Goal: Task Accomplishment & Management: Complete application form

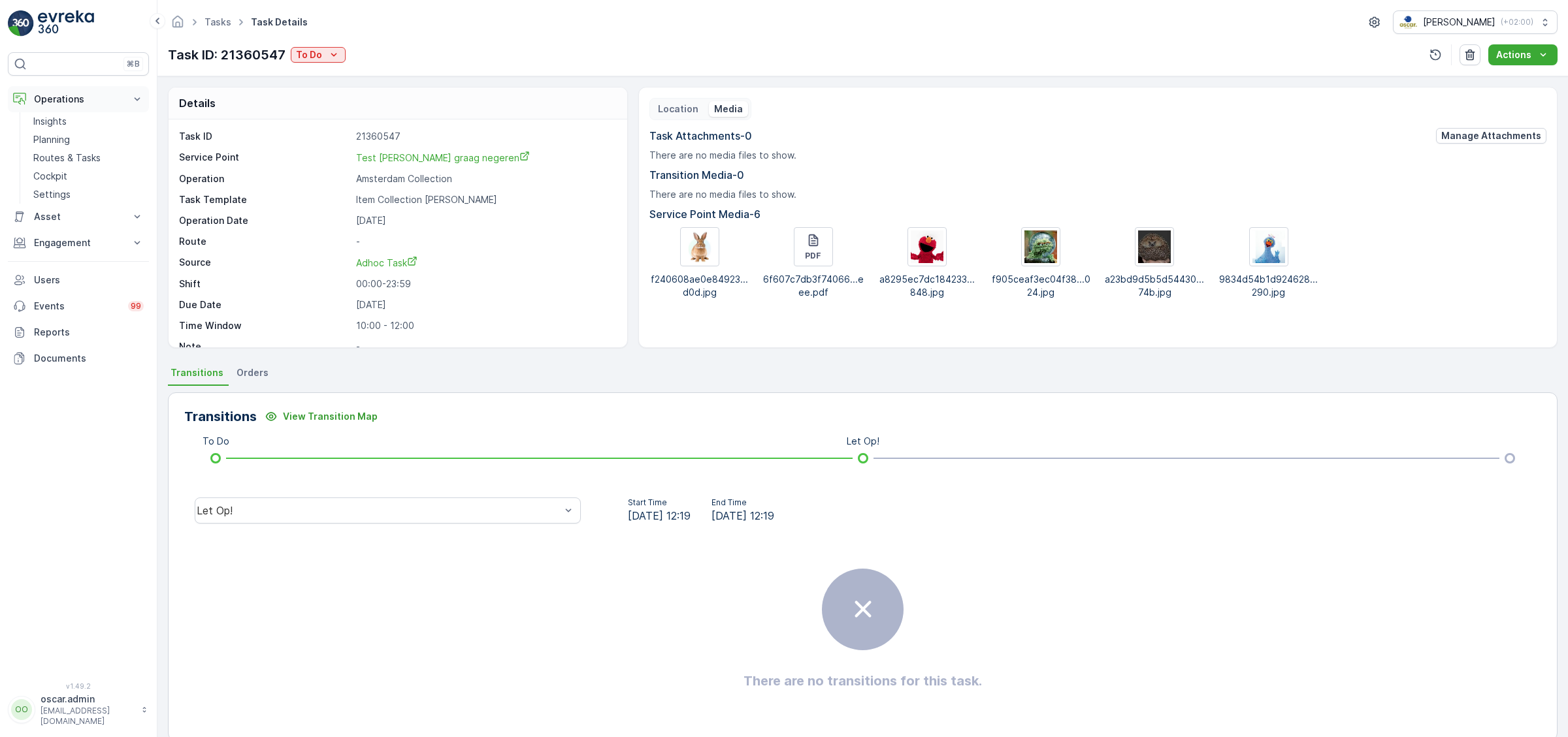
click at [68, 99] on p "Operations" at bounding box center [78, 99] width 89 height 13
click at [71, 187] on p "Users" at bounding box center [89, 188] width 110 height 13
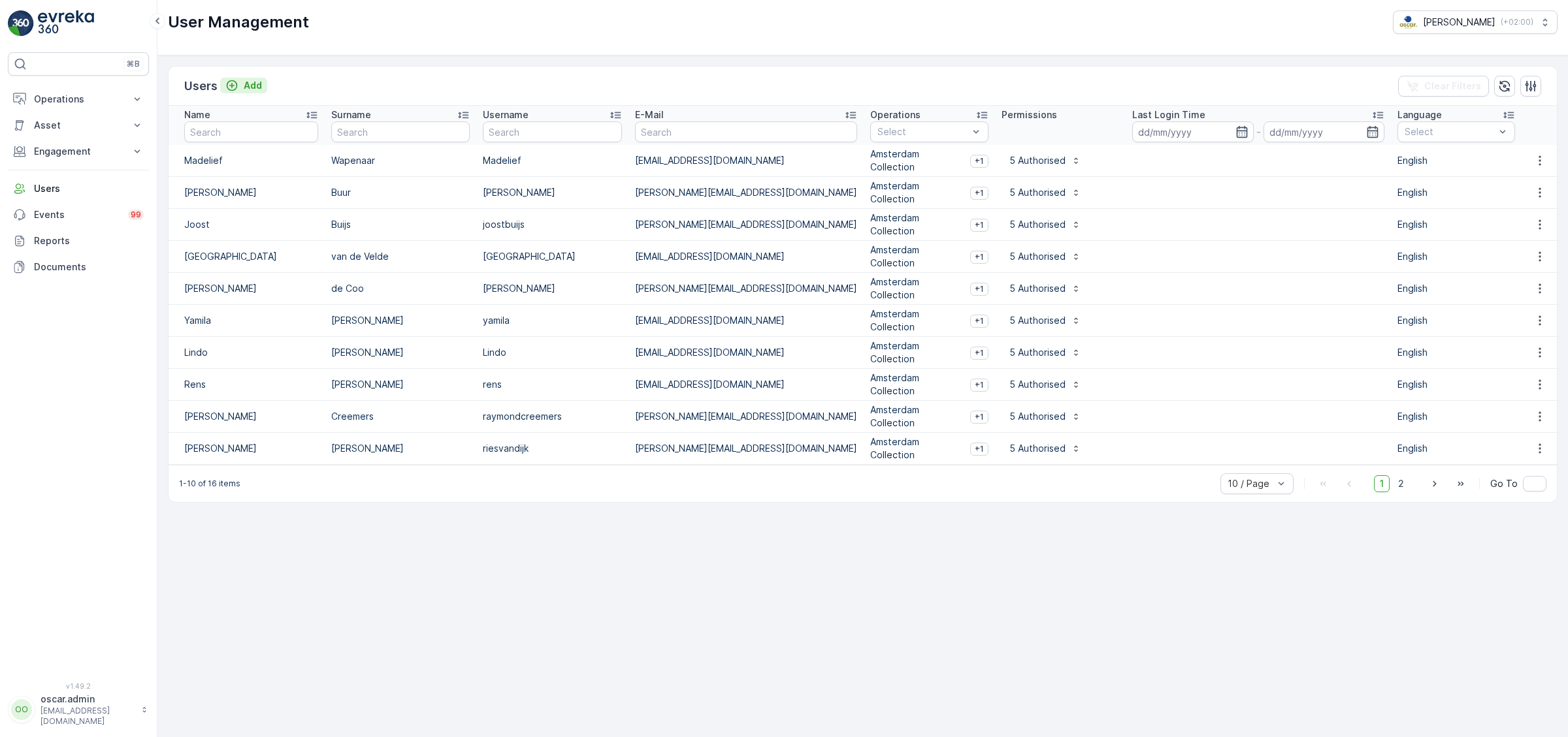
click at [261, 89] on p "Add" at bounding box center [253, 85] width 19 height 13
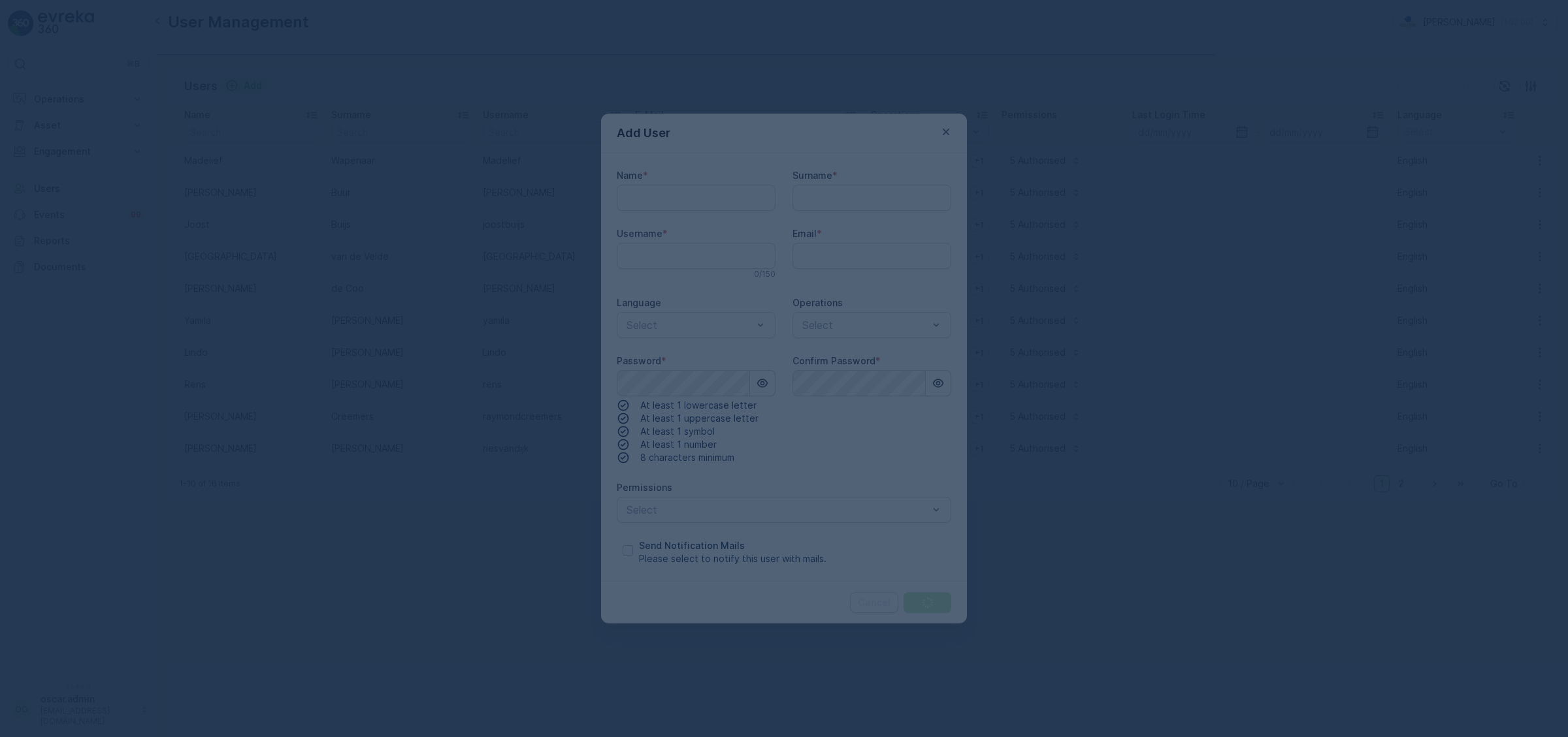
type input "oscar.admin"
click at [705, 185] on div at bounding box center [784, 368] width 1568 height 737
click at [914, 540] on div at bounding box center [784, 368] width 1568 height 737
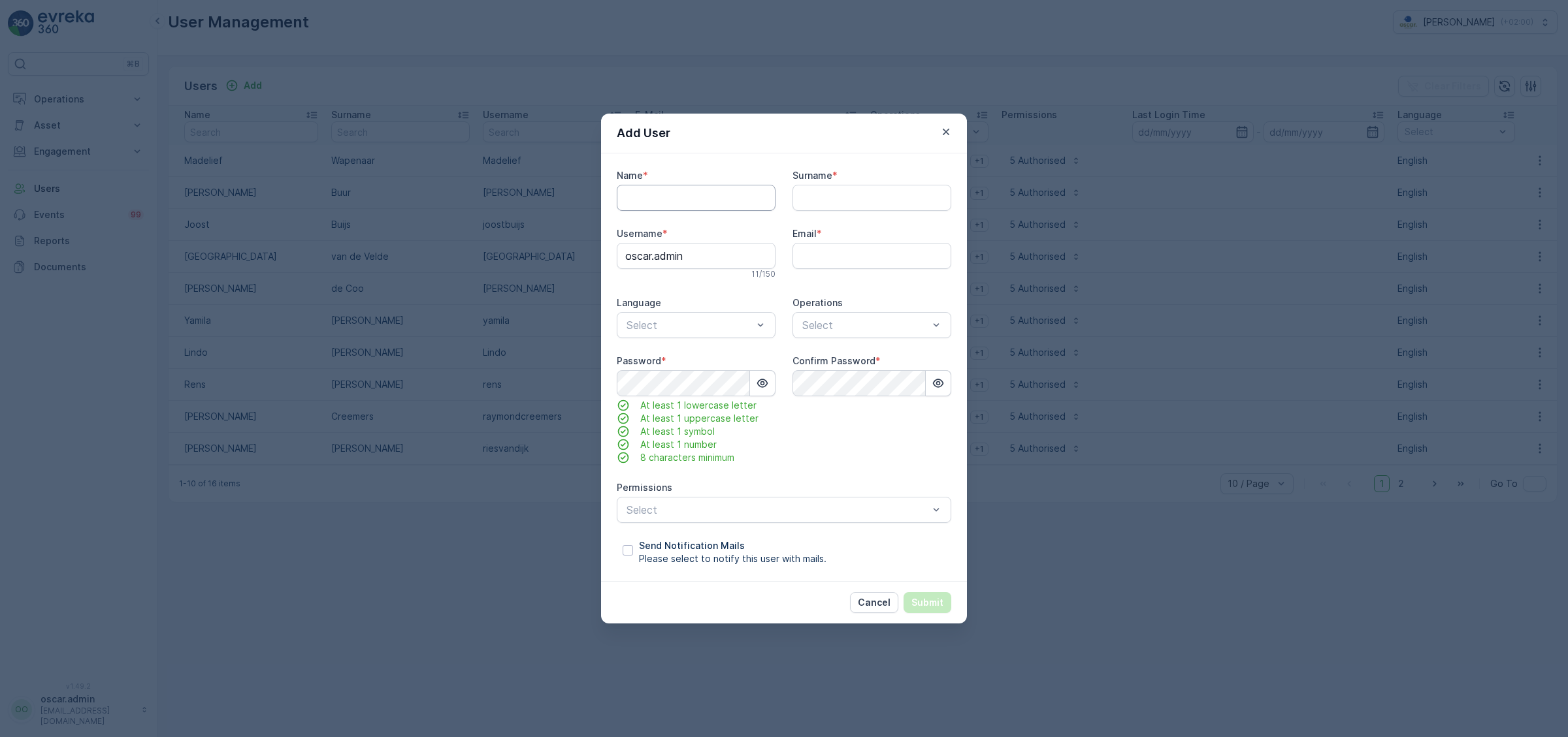
click at [679, 198] on input "Name" at bounding box center [696, 198] width 159 height 26
type input "[PERSON_NAME]"
type input "de Ridder"
click at [691, 255] on input "oscar.admin" at bounding box center [696, 255] width 159 height 26
type input "o"
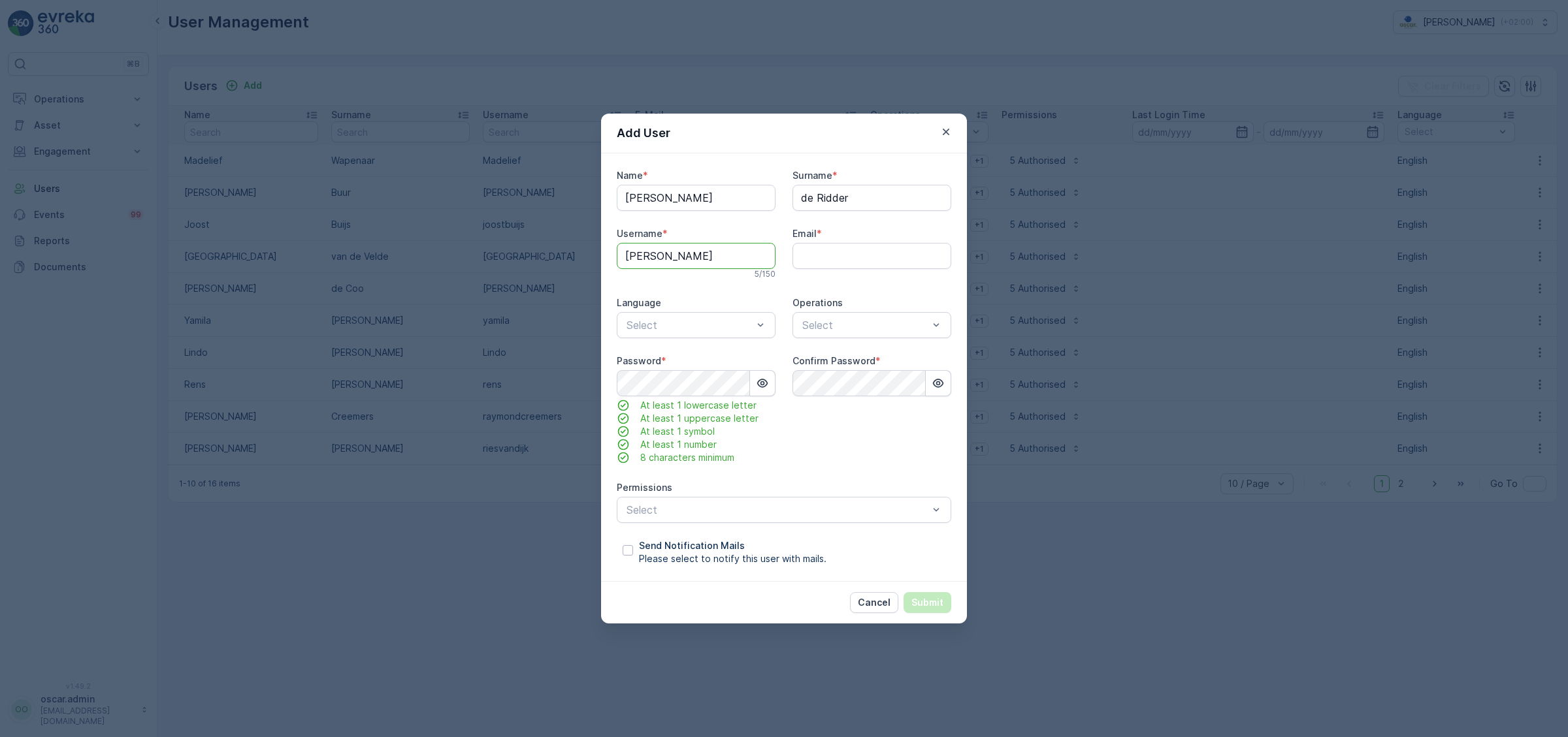
type input "[PERSON_NAME]"
type input "[PERSON_NAME][EMAIL_ADDRESS][DOMAIN_NAME]"
click at [639, 409] on div "EN" at bounding box center [696, 401] width 159 height 23
click at [867, 334] on div "Select" at bounding box center [872, 325] width 159 height 26
click at [859, 358] on span "Amsterdam Collection" at bounding box center [853, 357] width 107 height 12
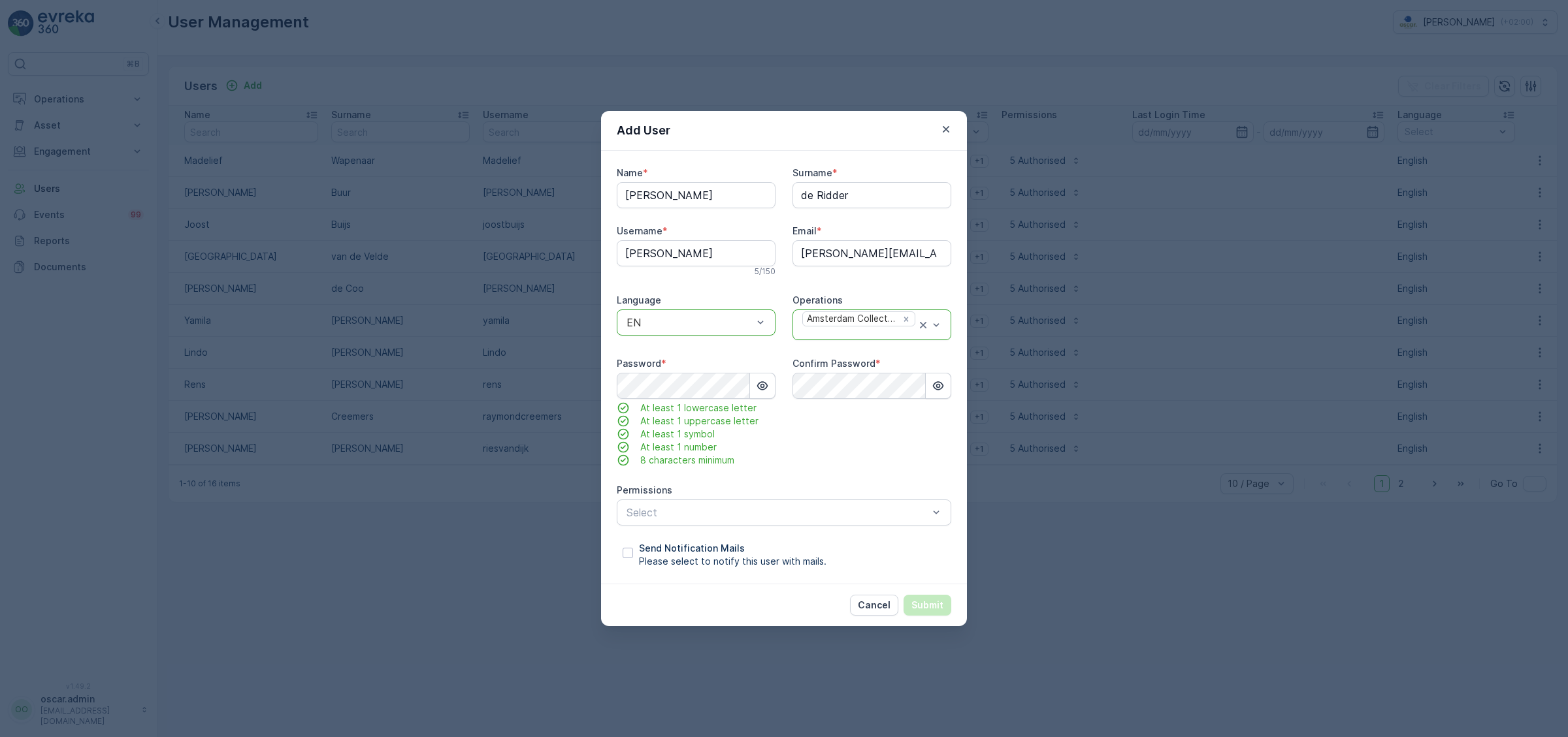
click at [943, 335] on div at bounding box center [929, 325] width 26 height 29
click at [871, 386] on span "Rotterdam Collection" at bounding box center [852, 382] width 105 height 12
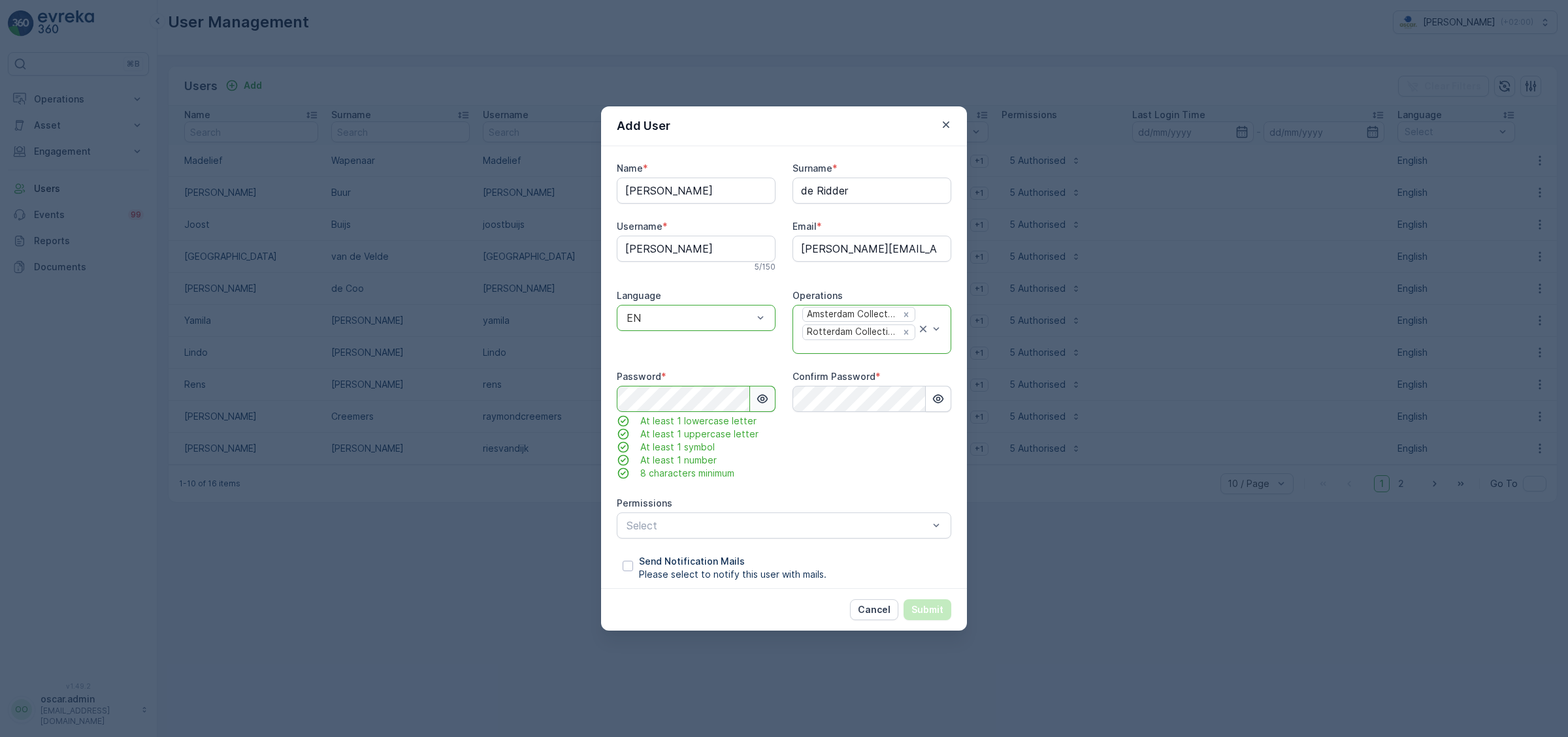
click at [754, 402] on button "button" at bounding box center [763, 398] width 25 height 26
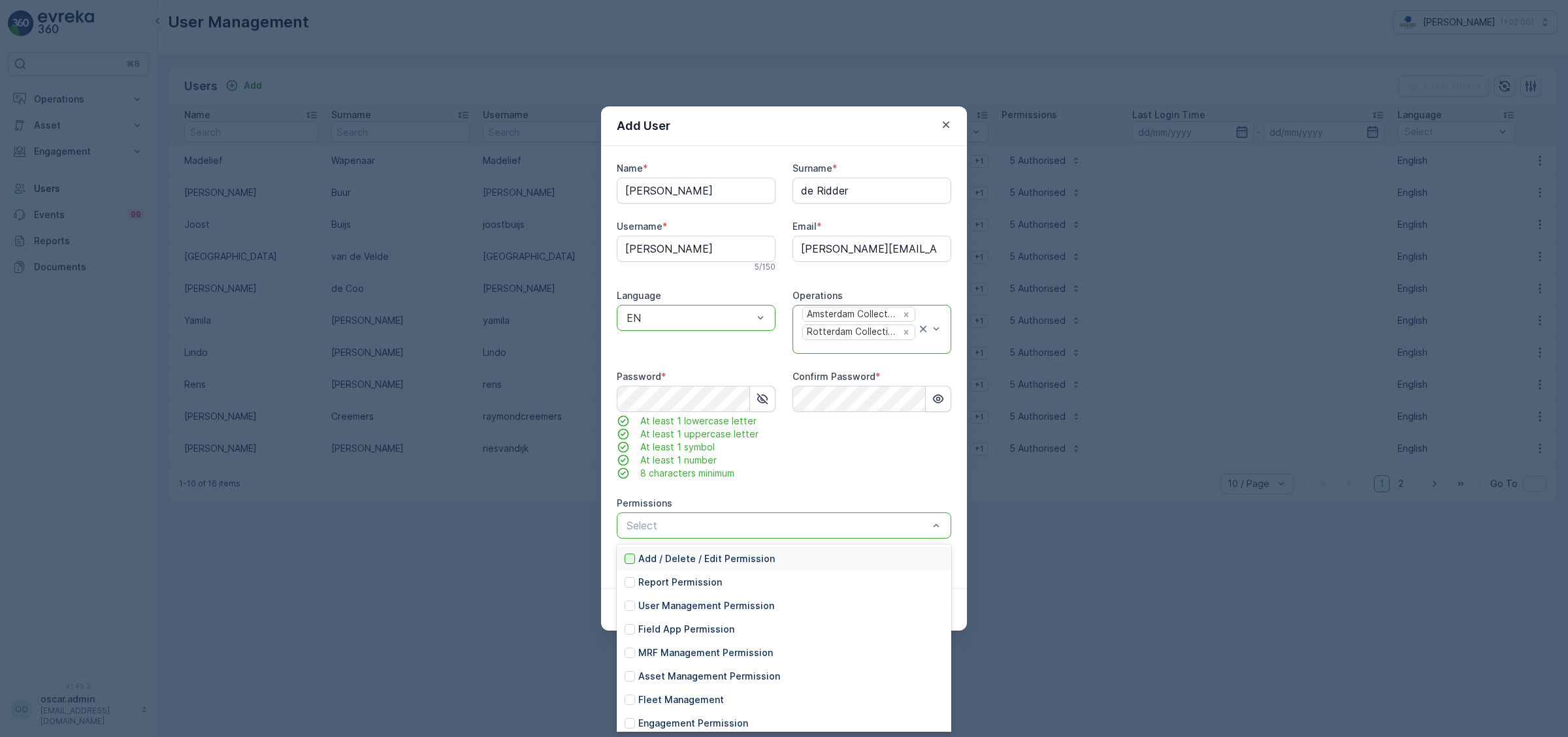
click at [634, 558] on div at bounding box center [630, 559] width 11 height 11
click at [682, 586] on p "Report Permission" at bounding box center [680, 581] width 83 height 13
click at [693, 654] on p "Engagement Permission" at bounding box center [693, 649] width 110 height 13
click at [692, 672] on p "Operation Management Permission" at bounding box center [718, 672] width 160 height 13
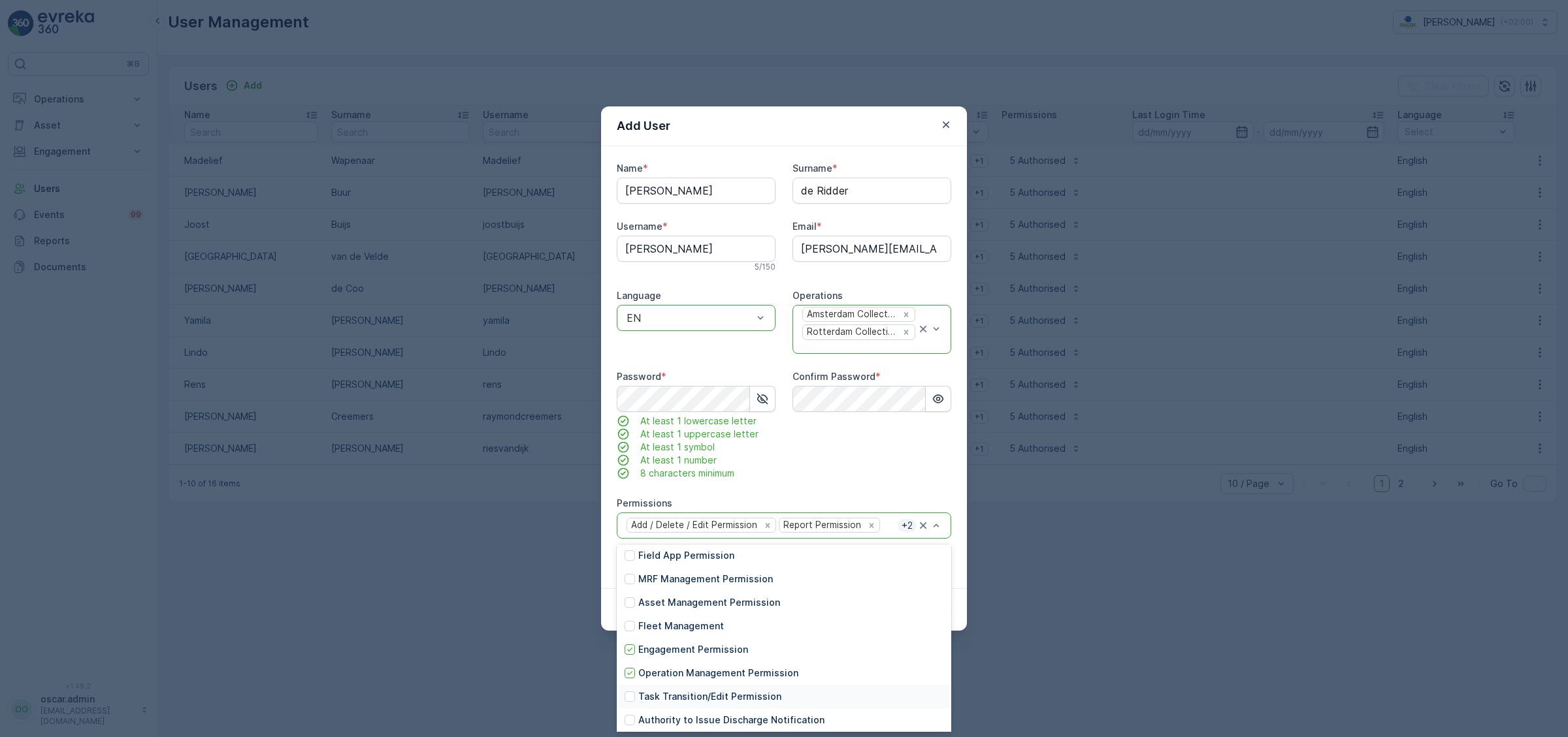
click at [690, 695] on p "Task Transition/Edit Permission" at bounding box center [710, 696] width 143 height 13
click at [834, 468] on div "Confirm Password *" at bounding box center [872, 425] width 159 height 110
click at [631, 577] on div at bounding box center [630, 574] width 11 height 11
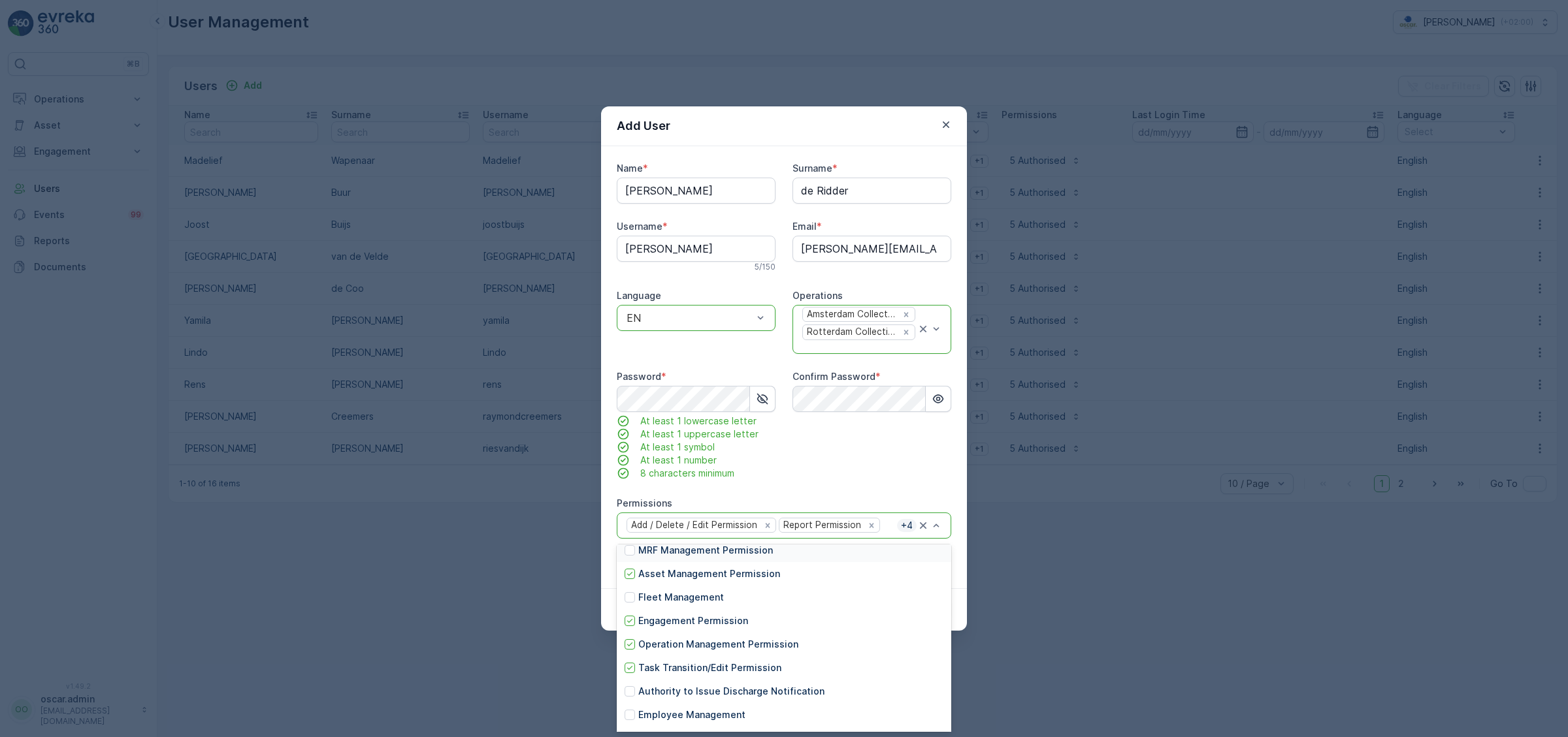
click at [865, 469] on div "Confirm Password *" at bounding box center [872, 425] width 159 height 110
click at [867, 452] on div "Confirm Password *" at bounding box center [872, 425] width 159 height 110
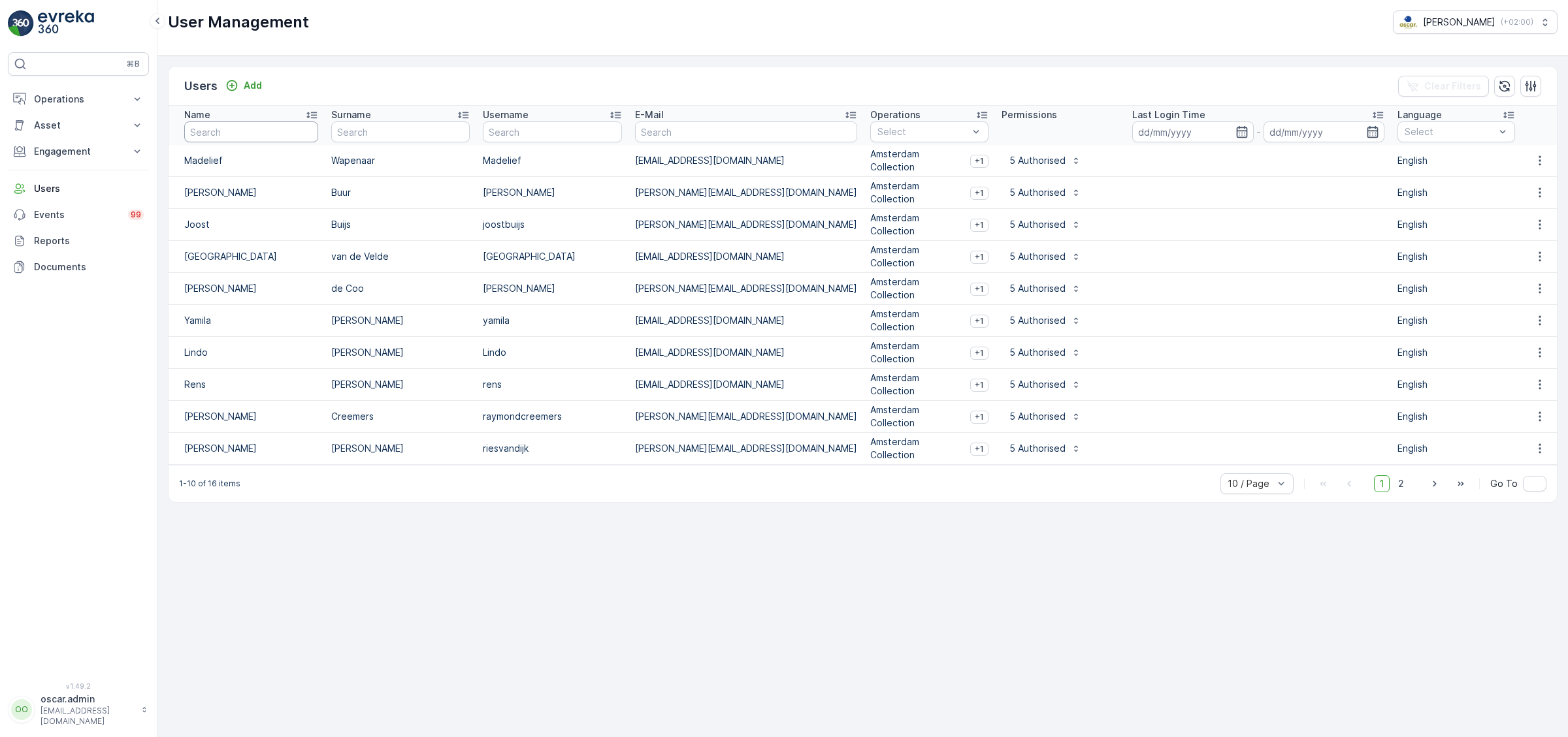
click at [254, 132] on input "text" at bounding box center [251, 131] width 134 height 21
type input "admin"
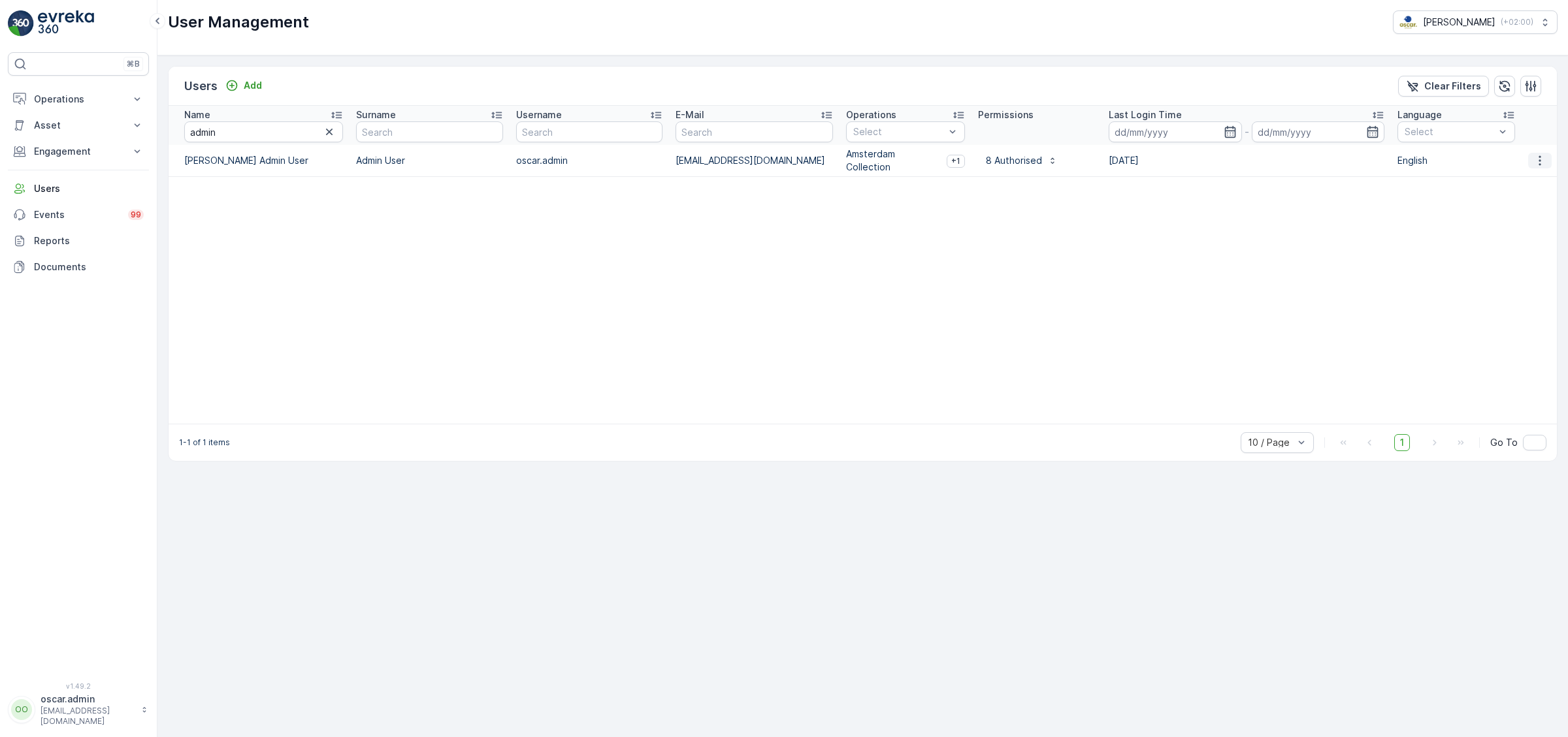
click at [1543, 161] on icon "button" at bounding box center [1540, 160] width 13 height 13
click at [1531, 178] on span "Edit User" at bounding box center [1541, 179] width 40 height 13
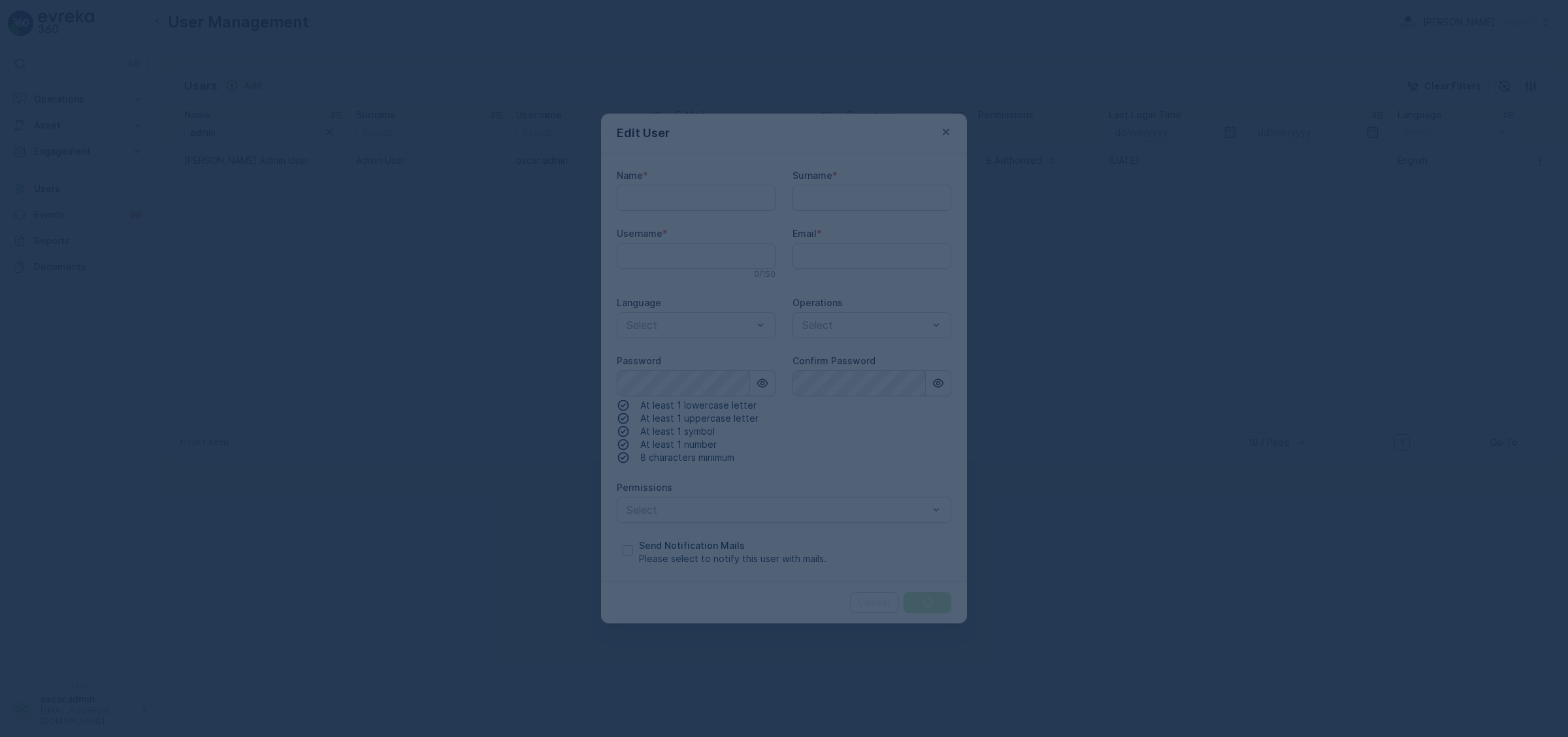
type input "oscar.admin"
type input "[PERSON_NAME] Admin User"
type input "Admin User"
type input "[EMAIL_ADDRESS][DOMAIN_NAME]"
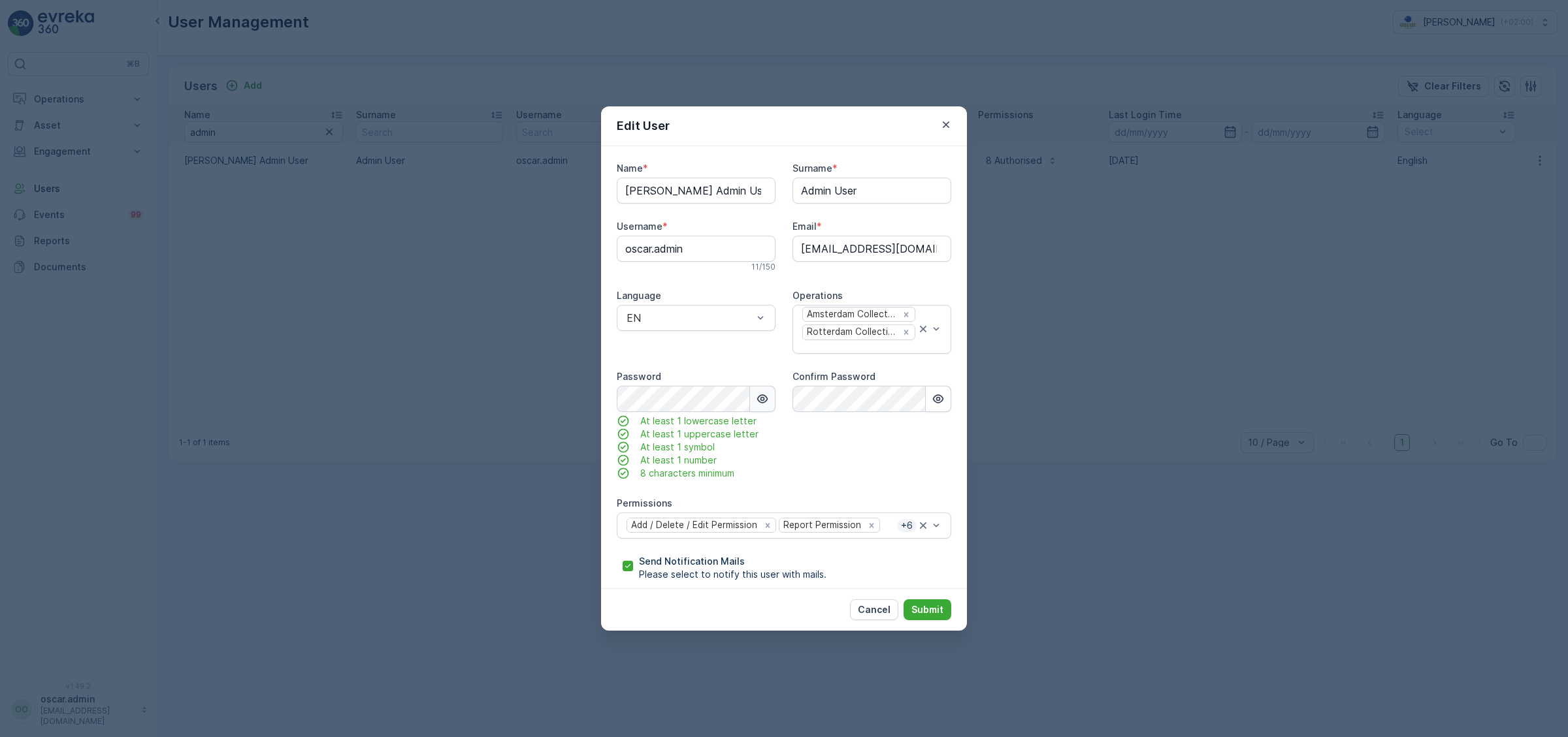
click at [762, 403] on icon "button" at bounding box center [762, 398] width 11 height 9
click at [923, 607] on p "Submit" at bounding box center [927, 609] width 32 height 13
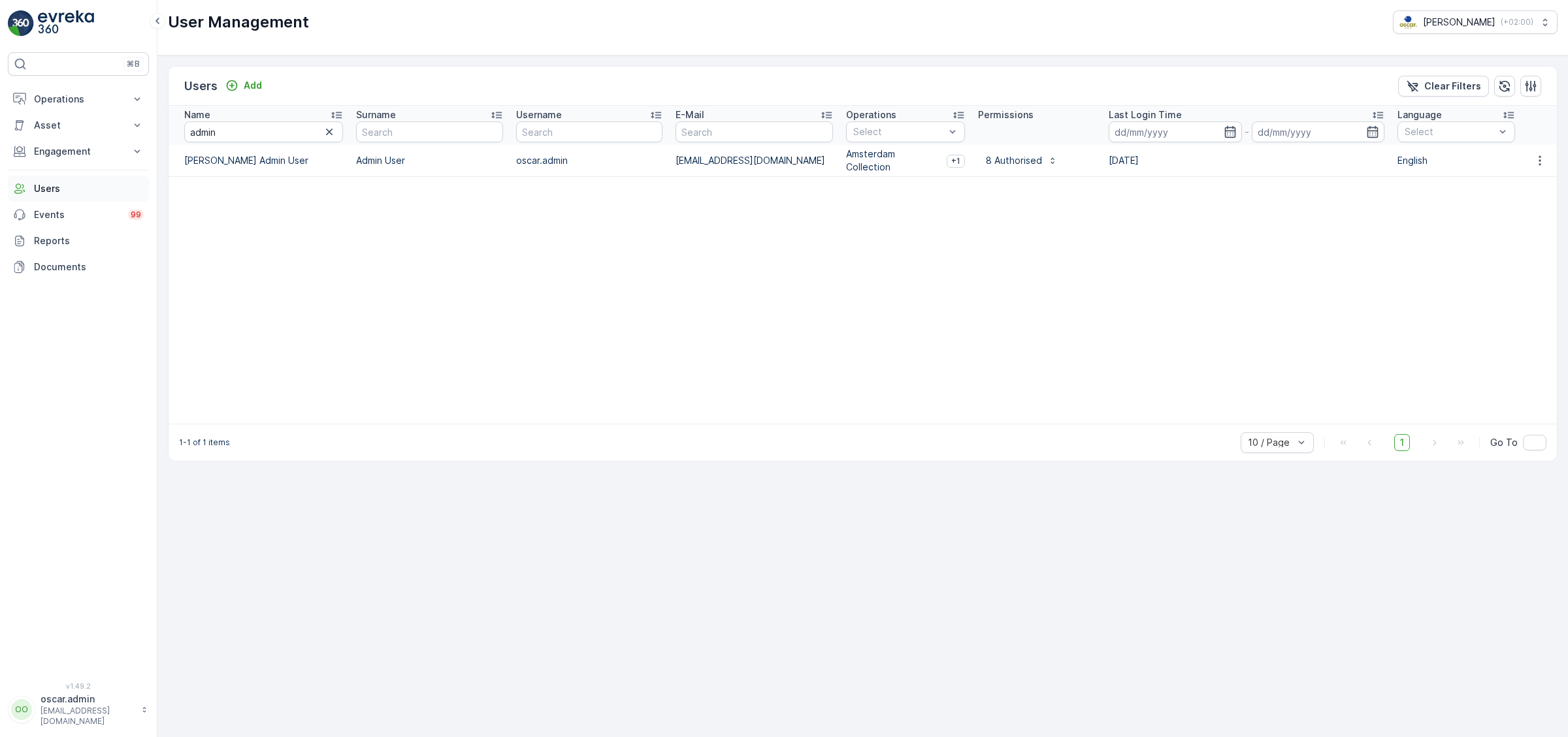
click at [56, 195] on p "Users" at bounding box center [89, 188] width 110 height 13
click at [260, 87] on p "Add" at bounding box center [253, 85] width 19 height 13
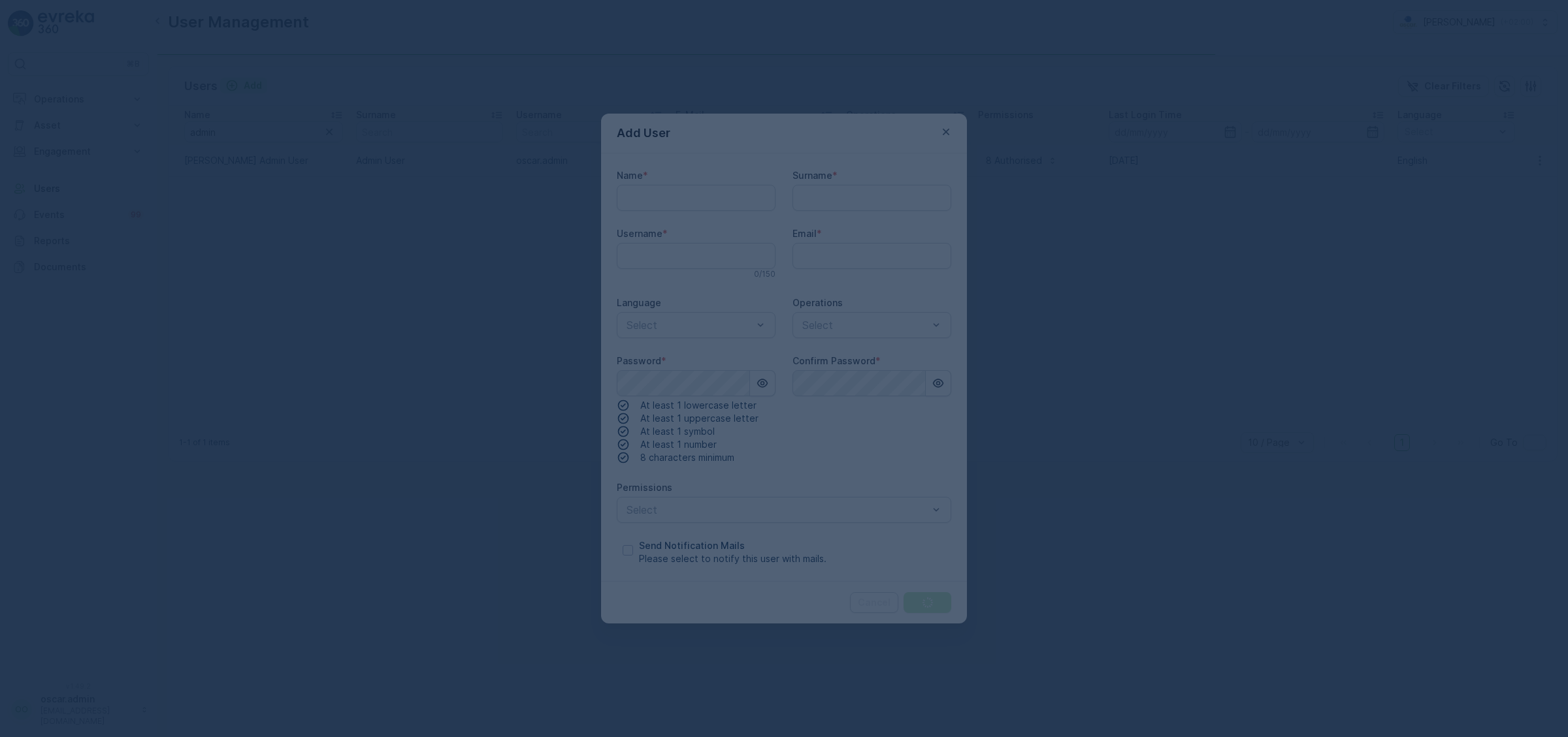
type input "oscar.admin"
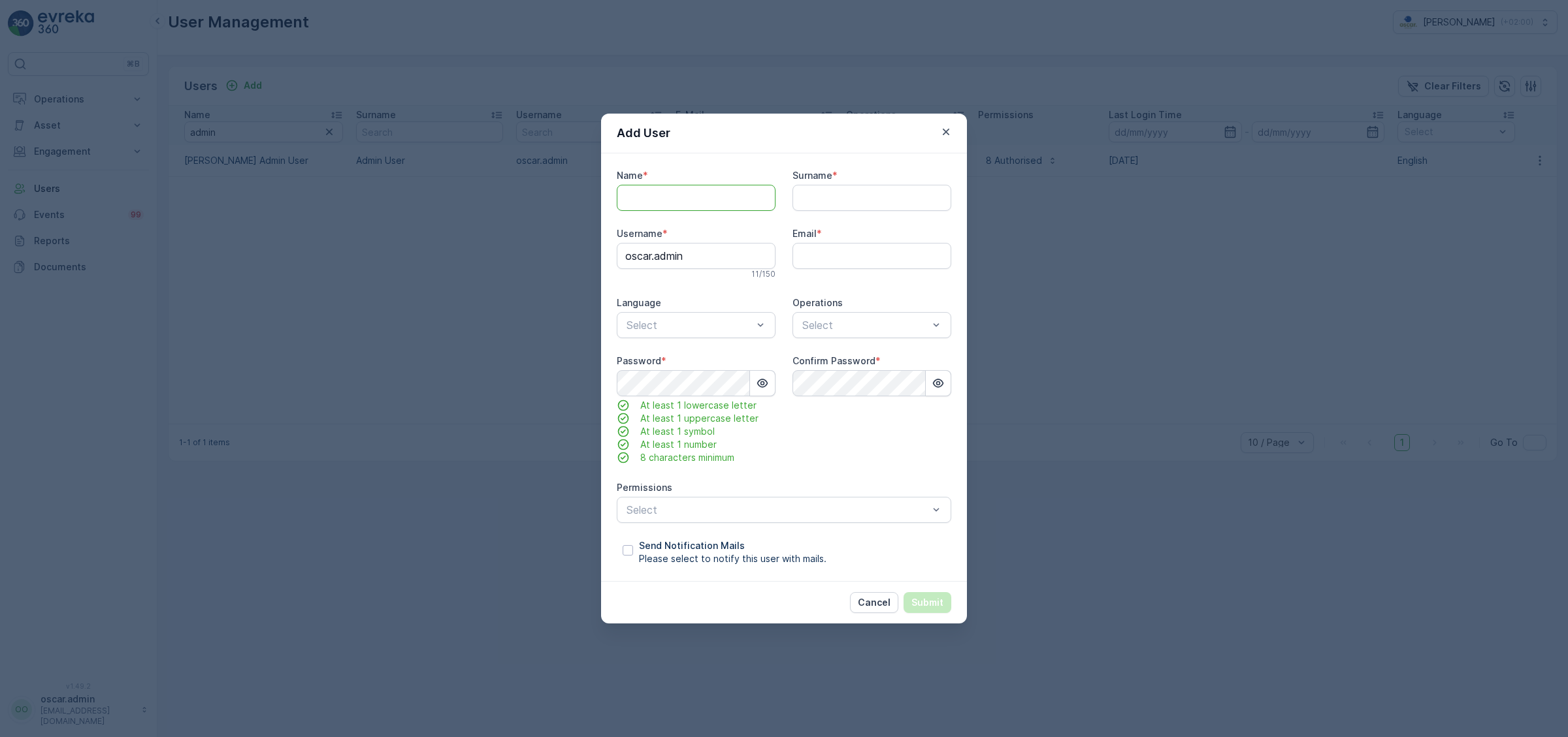
click at [742, 206] on input "Name" at bounding box center [696, 198] width 159 height 26
click at [733, 198] on input "Name" at bounding box center [696, 198] width 159 height 26
type input "e"
type input "[PERSON_NAME]"
click at [865, 201] on input "Surname" at bounding box center [872, 198] width 159 height 26
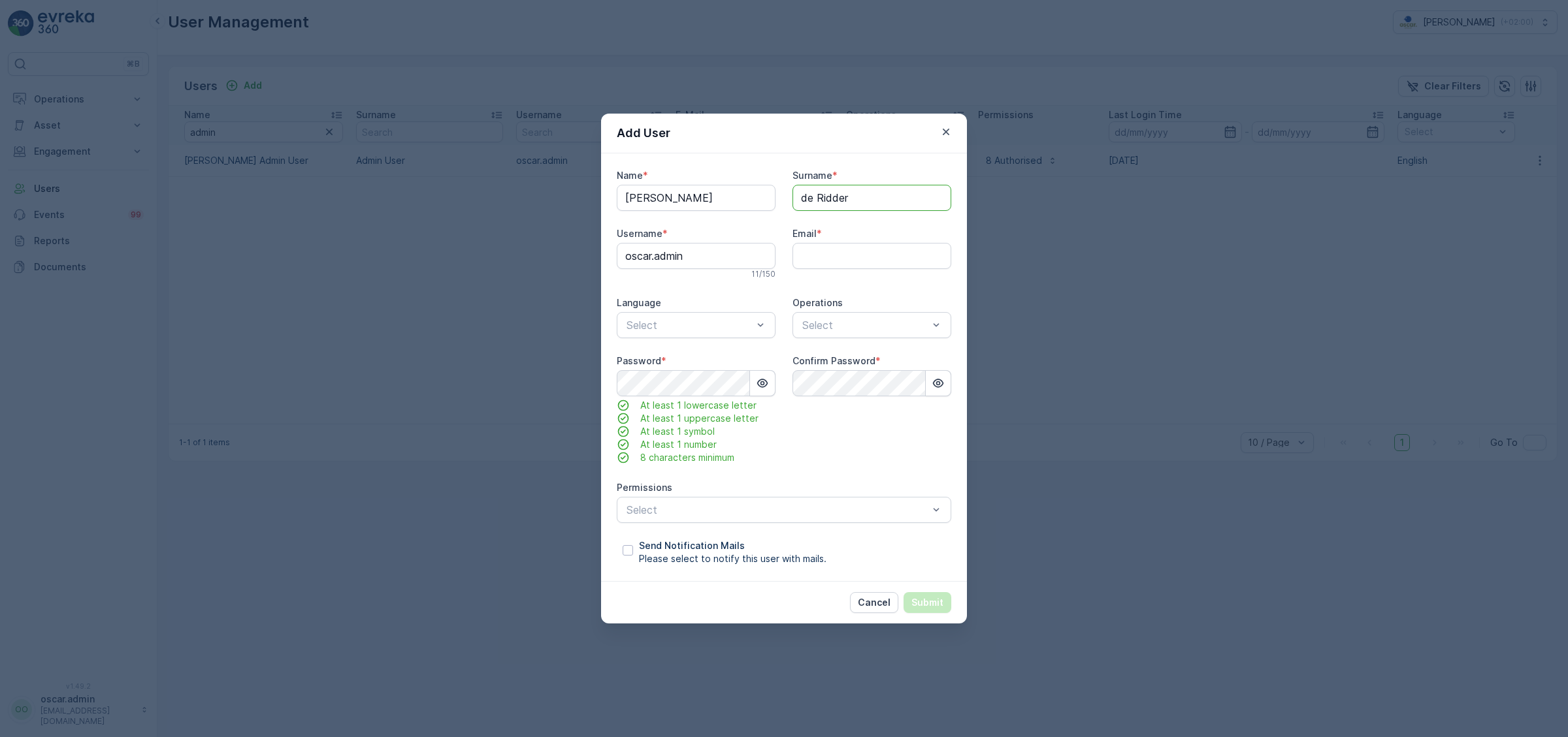
type input "de Ridder"
click at [847, 268] on input "Email" at bounding box center [872, 255] width 159 height 26
type input "[EMAIL_ADDRESS][DOMAIN_NAME]"
click at [642, 405] on div "EN" at bounding box center [696, 401] width 143 height 12
click at [884, 358] on span "Amsterdam Collection" at bounding box center [853, 357] width 107 height 12
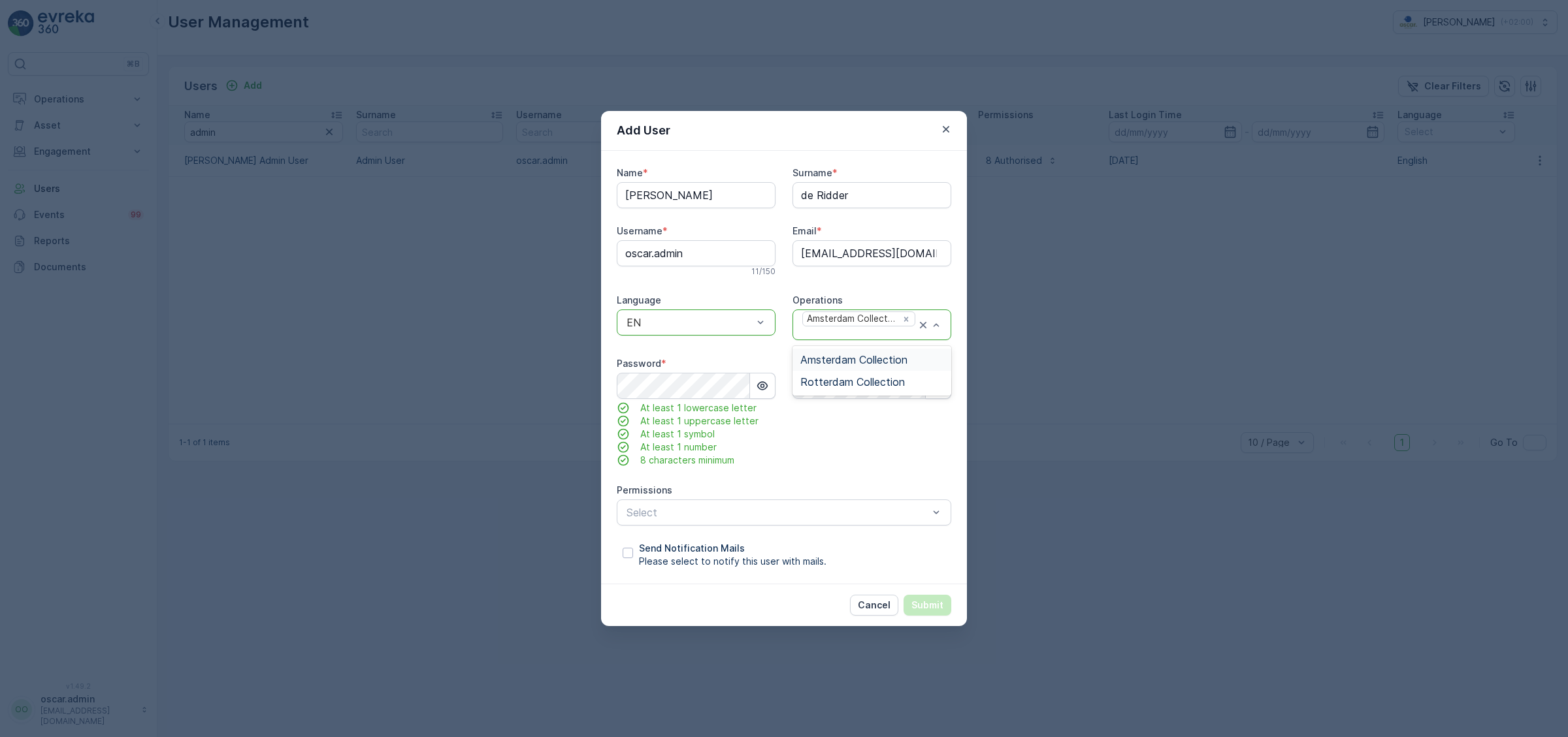
click at [943, 323] on div "Amsterdam Collection" at bounding box center [872, 324] width 159 height 30
click at [906, 374] on div "Rotterdam Collection" at bounding box center [872, 382] width 159 height 23
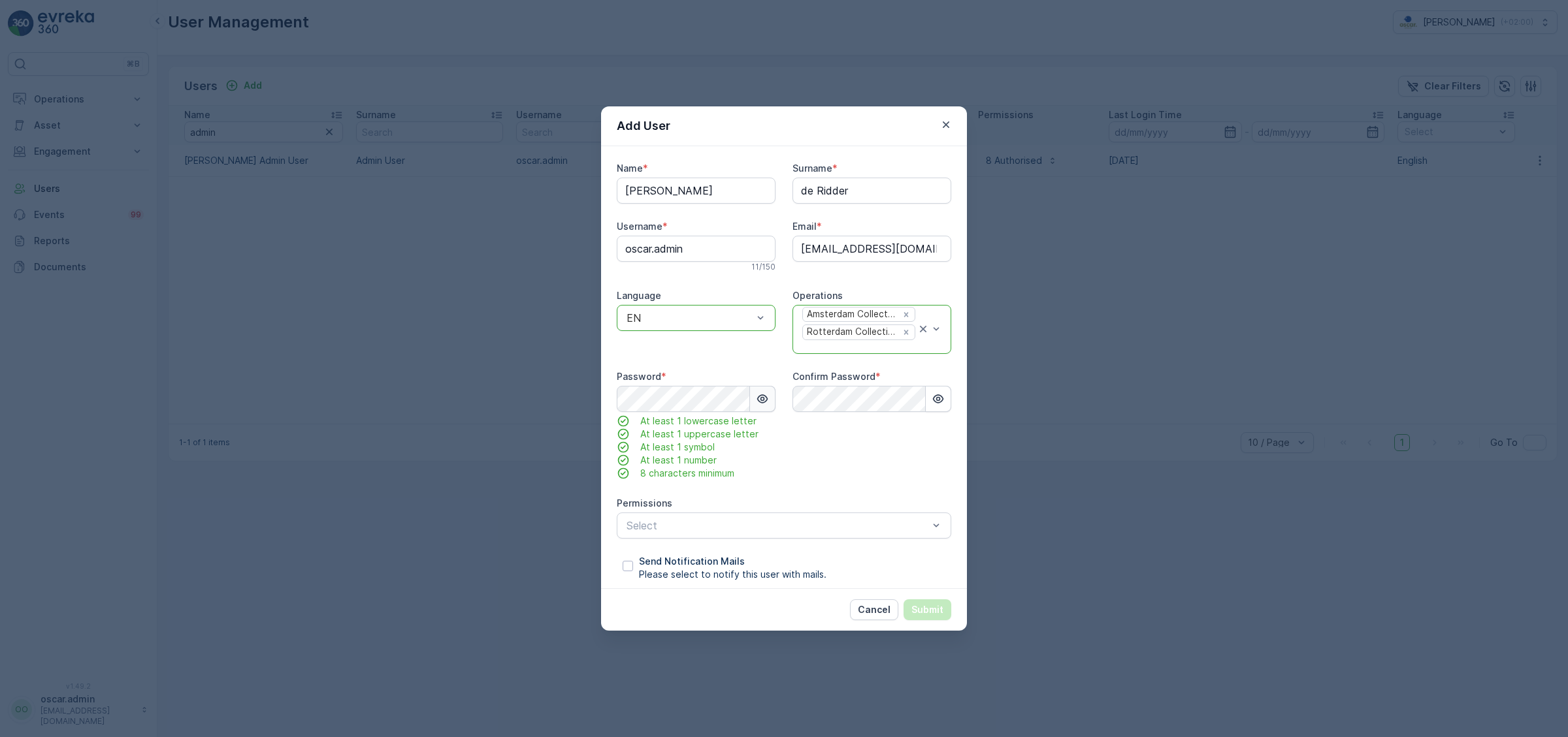
click at [768, 401] on icon "button" at bounding box center [762, 398] width 11 height 9
click at [939, 398] on icon "button" at bounding box center [938, 398] width 11 height 9
click at [820, 453] on div "Confirm Password *" at bounding box center [872, 425] width 159 height 110
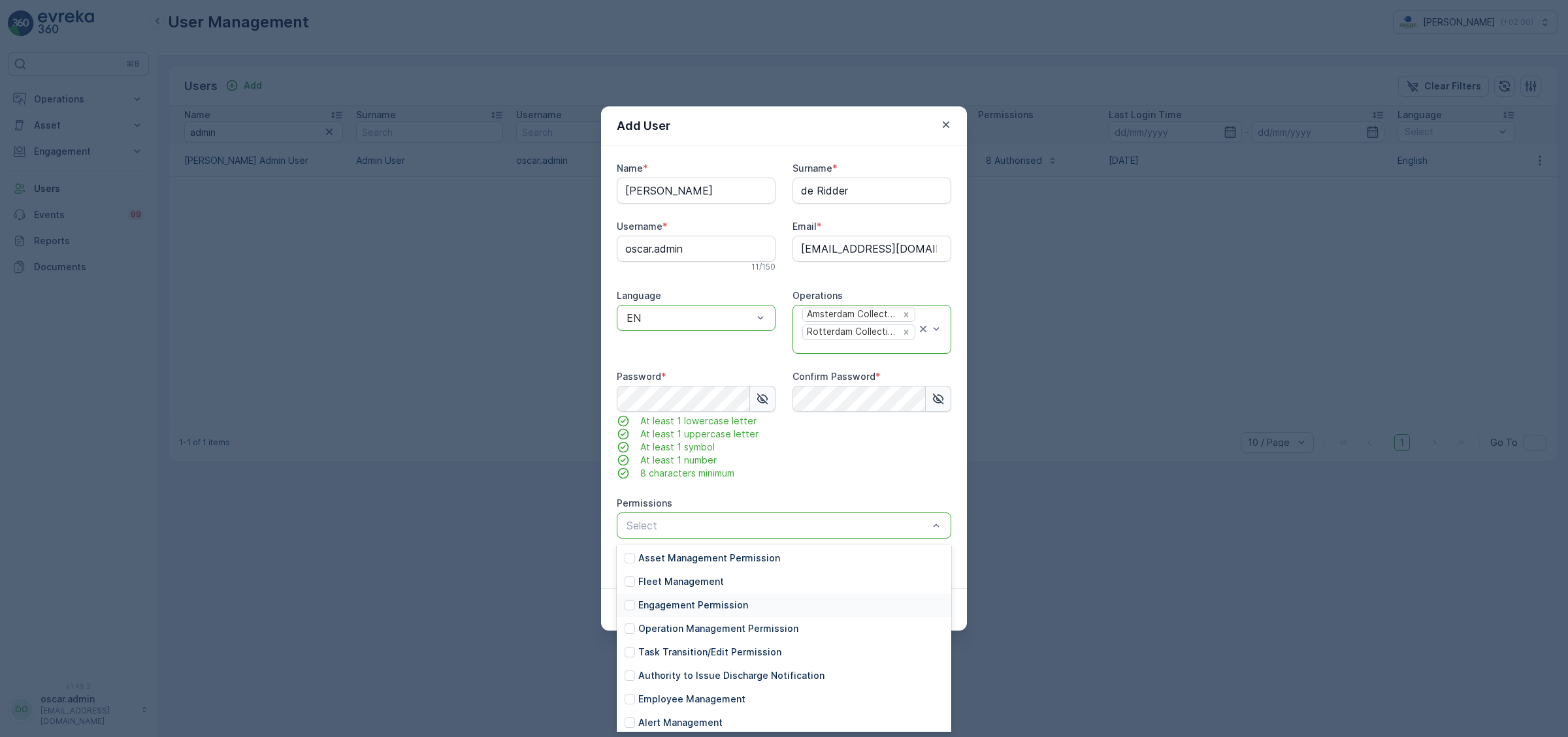
scroll to position [0, 0]
click at [632, 561] on div at bounding box center [630, 559] width 11 height 11
click at [630, 681] on div at bounding box center [630, 676] width 11 height 11
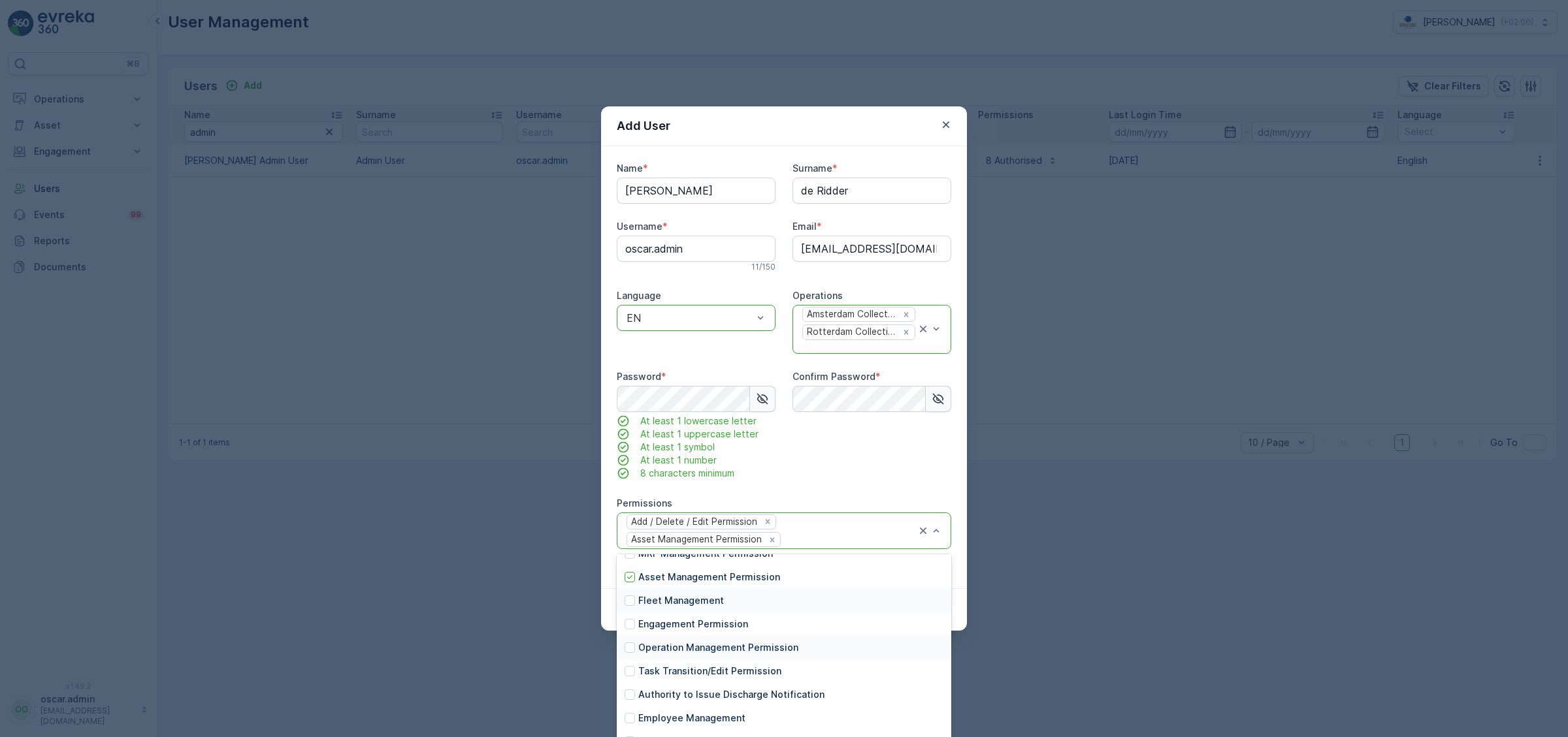
scroll to position [123, 0]
click at [633, 613] on div at bounding box center [630, 610] width 11 height 11
click at [633, 642] on div "Operation Management Permission" at bounding box center [784, 633] width 335 height 23
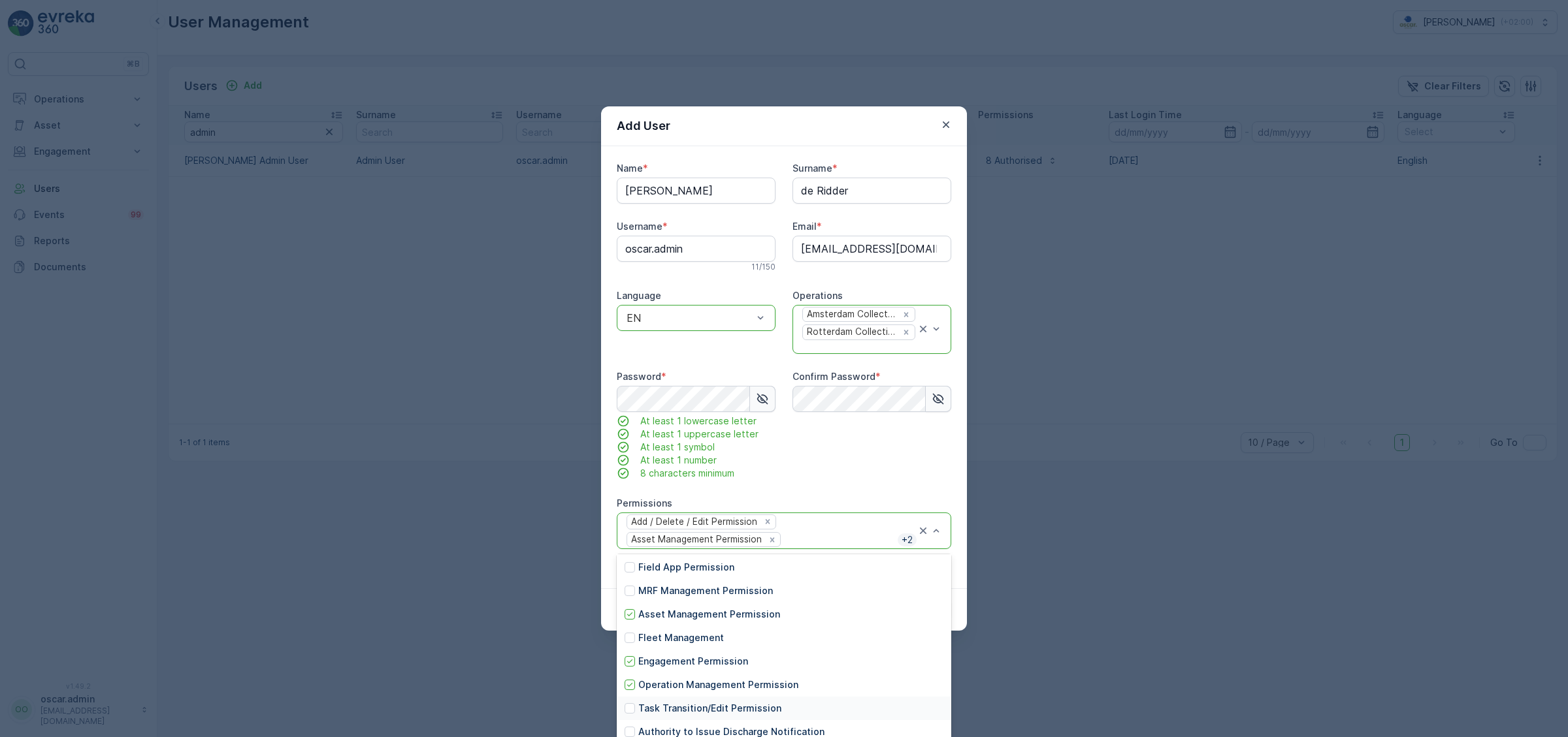
scroll to position [0, 0]
click at [630, 591] on div at bounding box center [630, 592] width 11 height 11
click at [879, 467] on div "Confirm Password *" at bounding box center [872, 425] width 159 height 110
click at [964, 611] on div "Cancel Submit" at bounding box center [784, 609] width 366 height 42
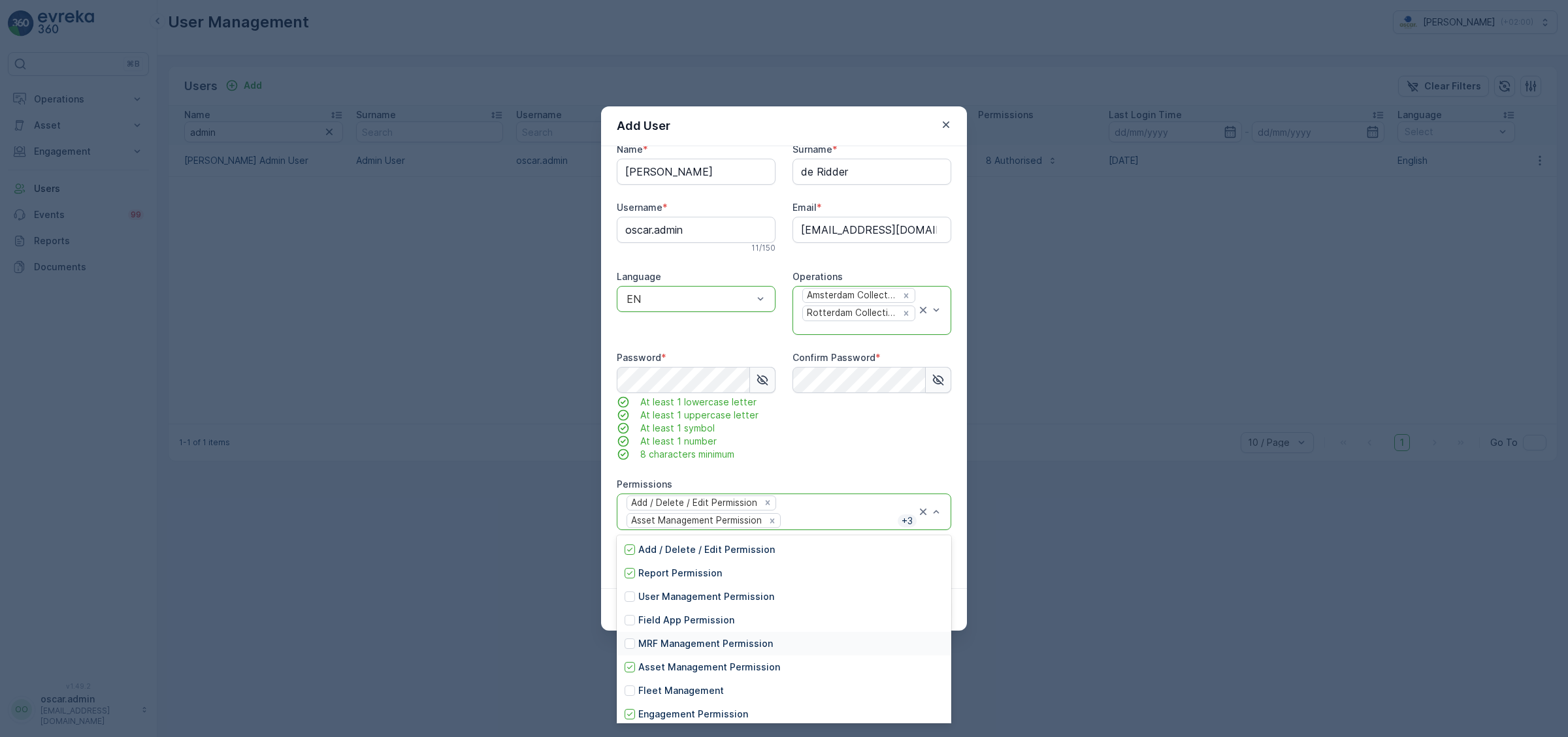
click at [853, 515] on div "Add / Delete / Edit Permission Asset Management Permission + 3" at bounding box center [771, 512] width 292 height 36
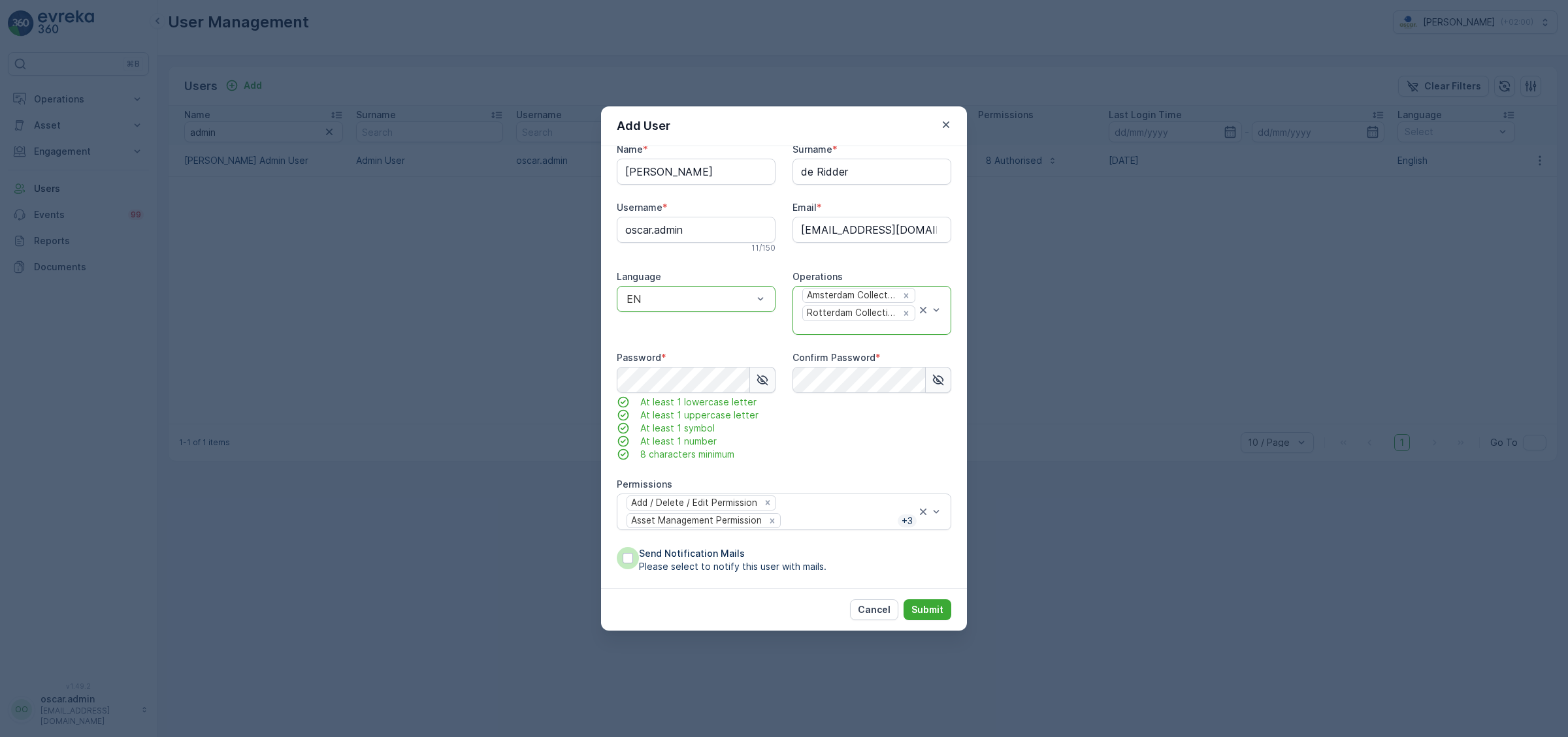
click at [623, 562] on div at bounding box center [628, 558] width 11 height 11
click at [617, 547] on input "Send Notification Mails Please select to notify this user with mails." at bounding box center [617, 547] width 0 height 0
click at [927, 613] on p "Submit" at bounding box center [927, 609] width 32 height 13
click at [868, 611] on p "Cancel" at bounding box center [874, 609] width 32 height 13
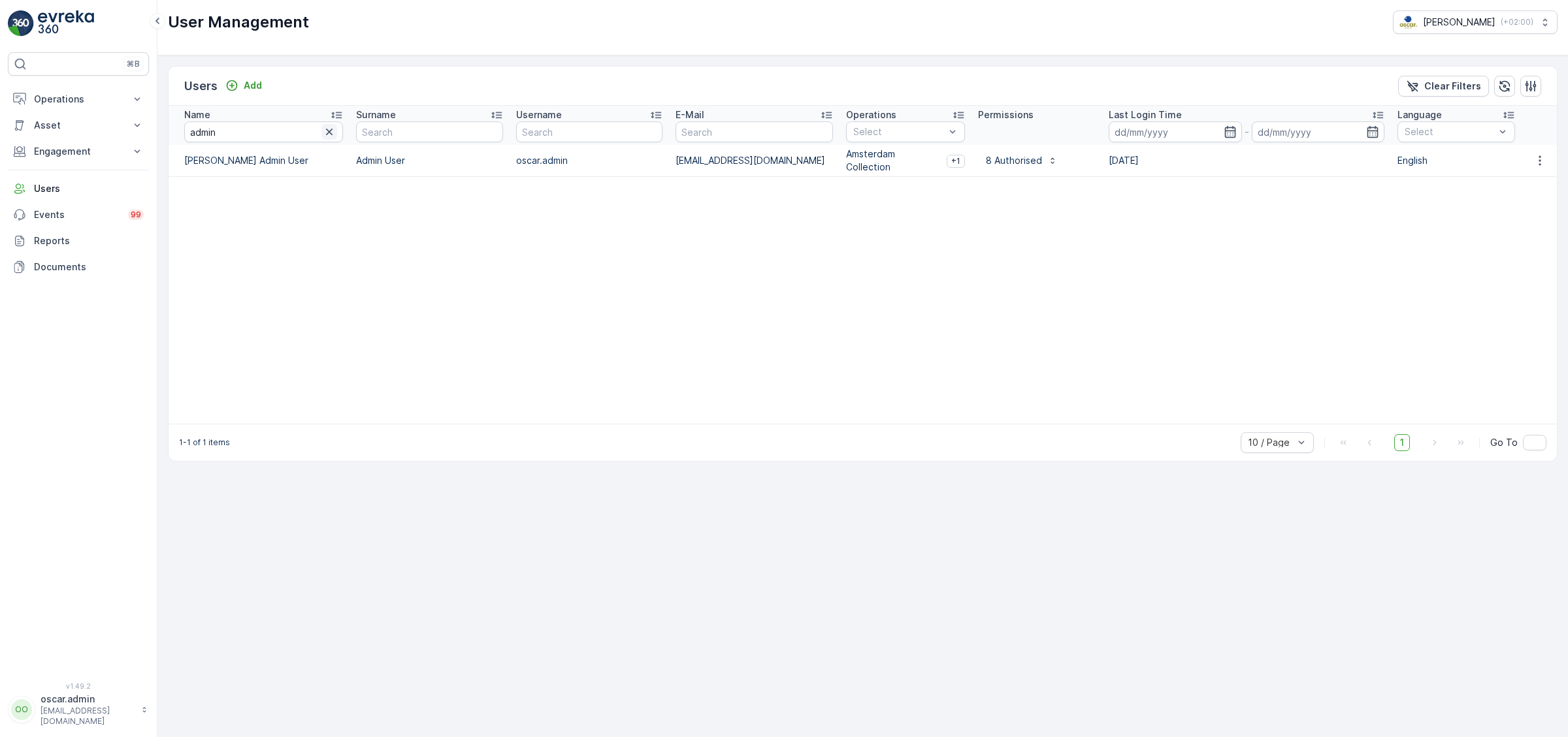
click at [333, 134] on icon "button" at bounding box center [329, 131] width 13 height 13
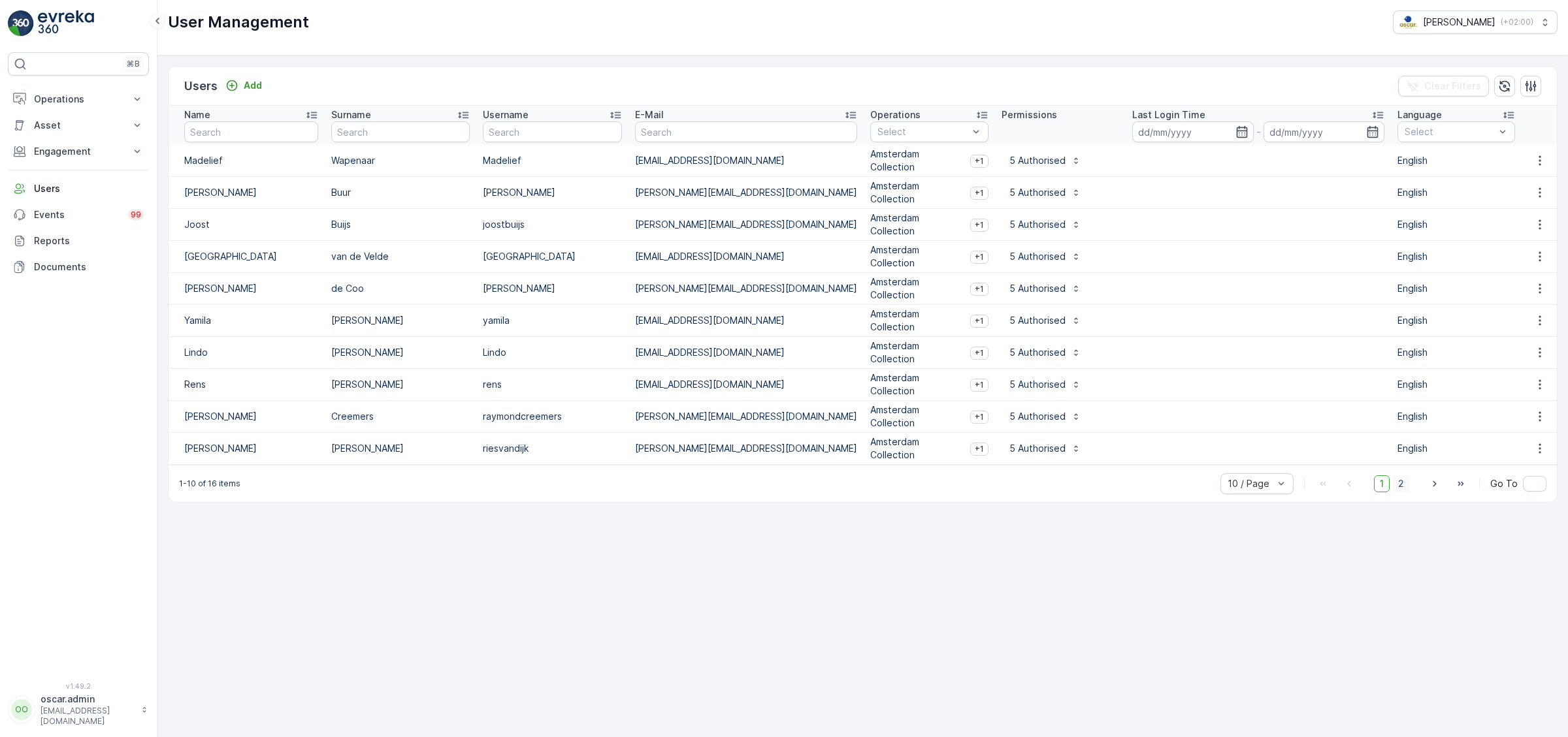
click at [1407, 476] on span "2" at bounding box center [1402, 484] width 18 height 17
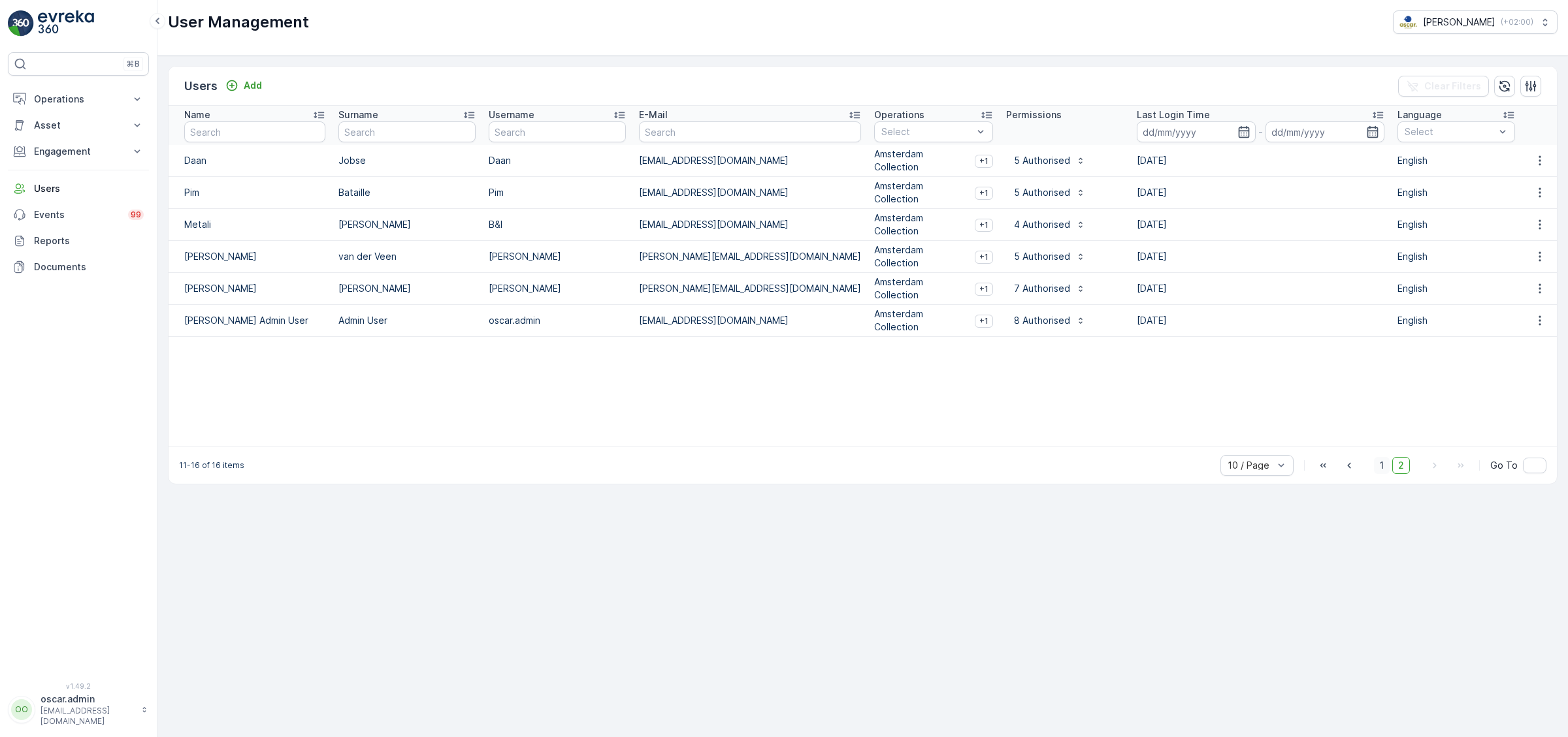
click at [1384, 458] on span "1" at bounding box center [1382, 465] width 16 height 17
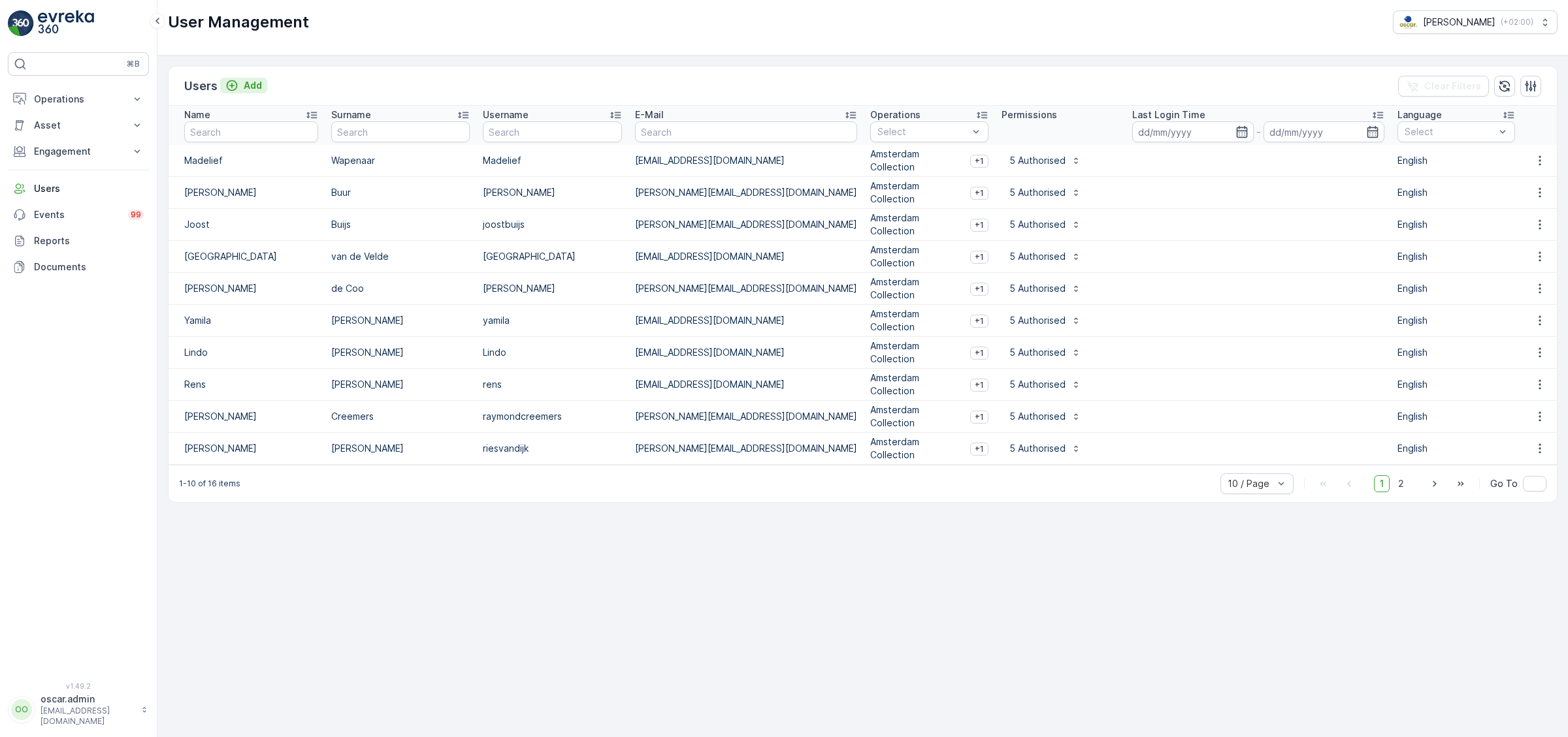
click at [257, 90] on p "Add" at bounding box center [253, 85] width 19 height 13
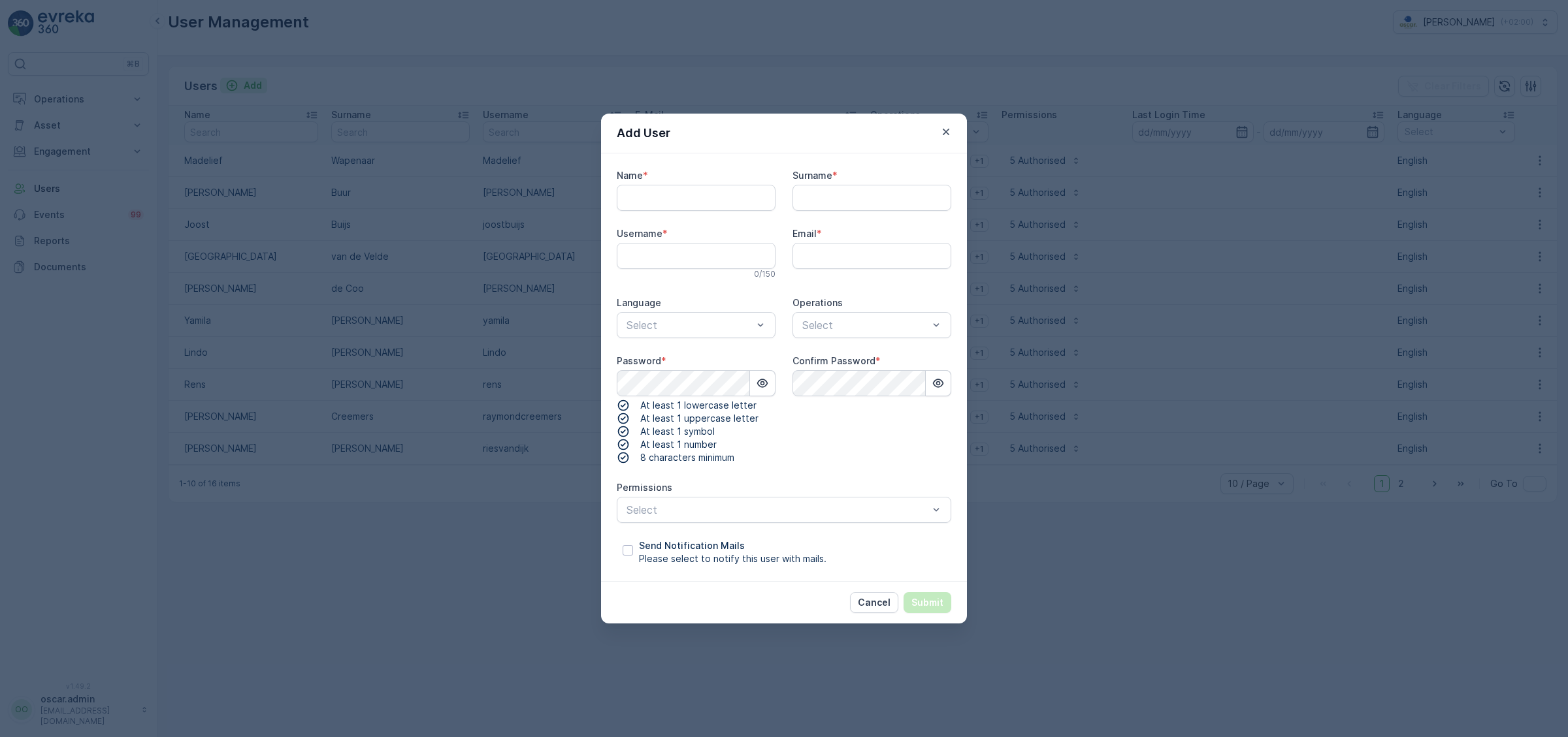
type input "oscar.admin"
click at [721, 199] on input "Name" at bounding box center [696, 198] width 159 height 26
type input "[PERSON_NAME]"
type input "de Ridder"
click at [756, 253] on input "oscar.admin" at bounding box center [696, 255] width 159 height 26
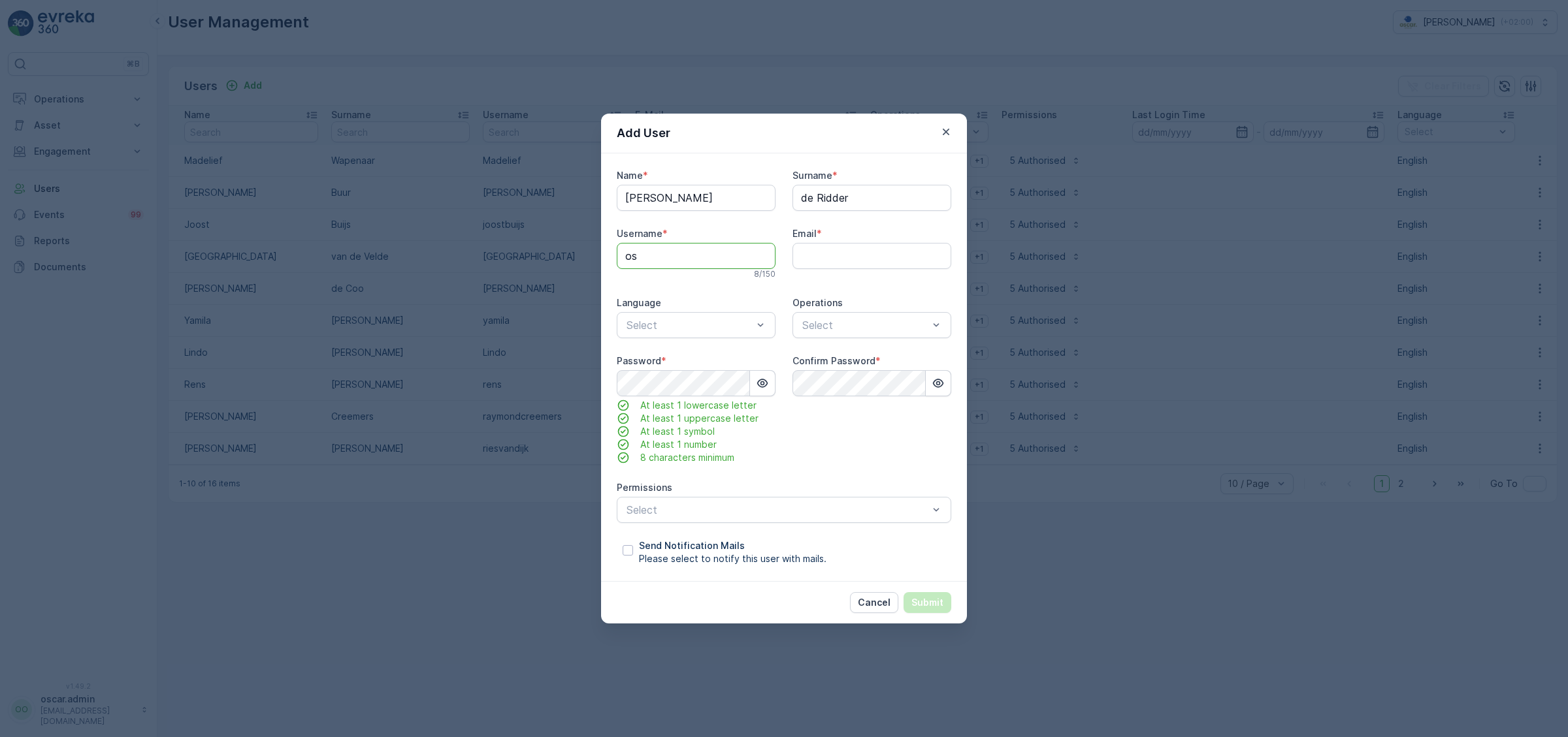
type input "o"
type input "[PERSON_NAME]"
click at [884, 260] on input "Email" at bounding box center [872, 255] width 159 height 26
type input "t"
type input "[PERSON_NAME][EMAIL_ADDRESS][DOMAIN_NAME]"
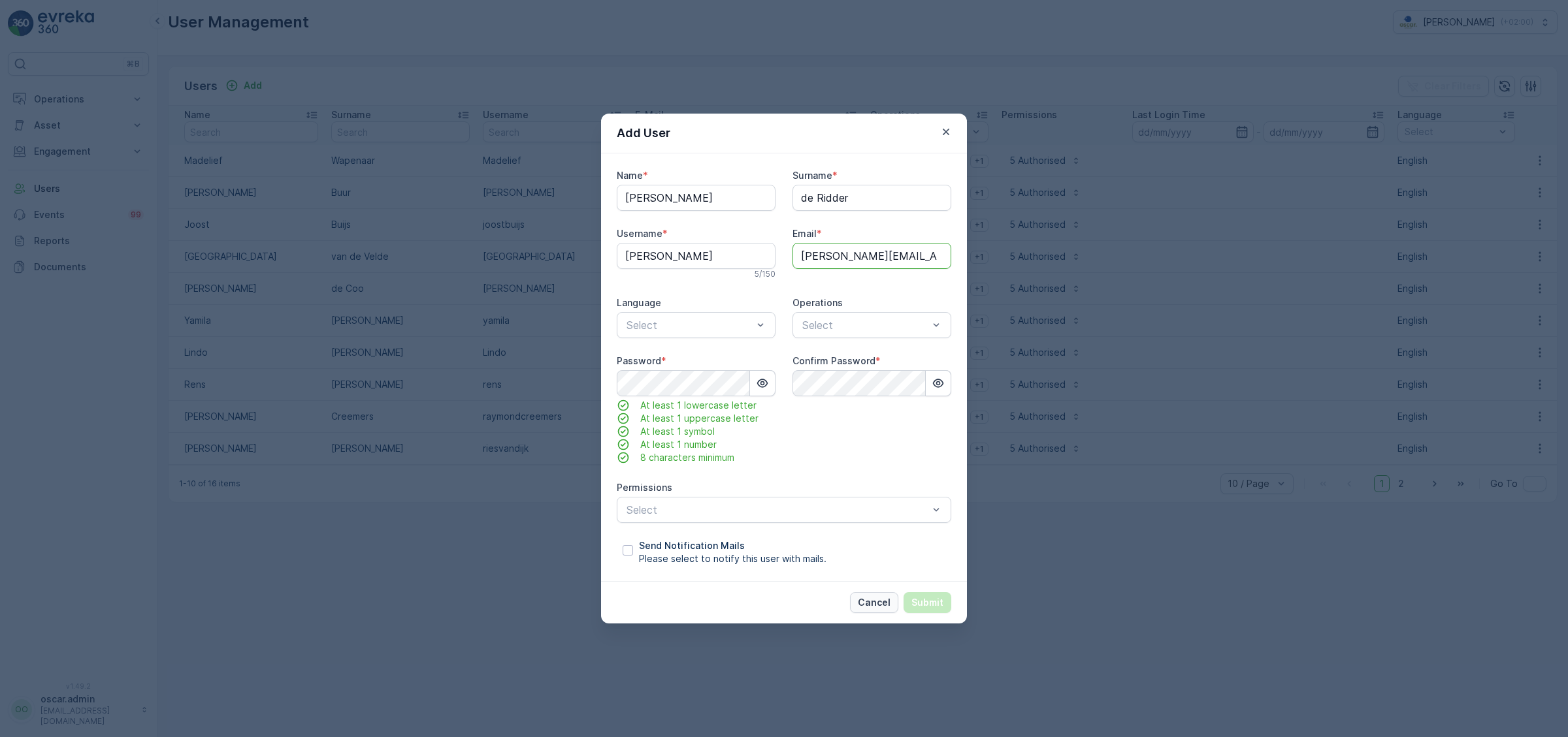
click at [865, 606] on p "Cancel" at bounding box center [874, 602] width 32 height 13
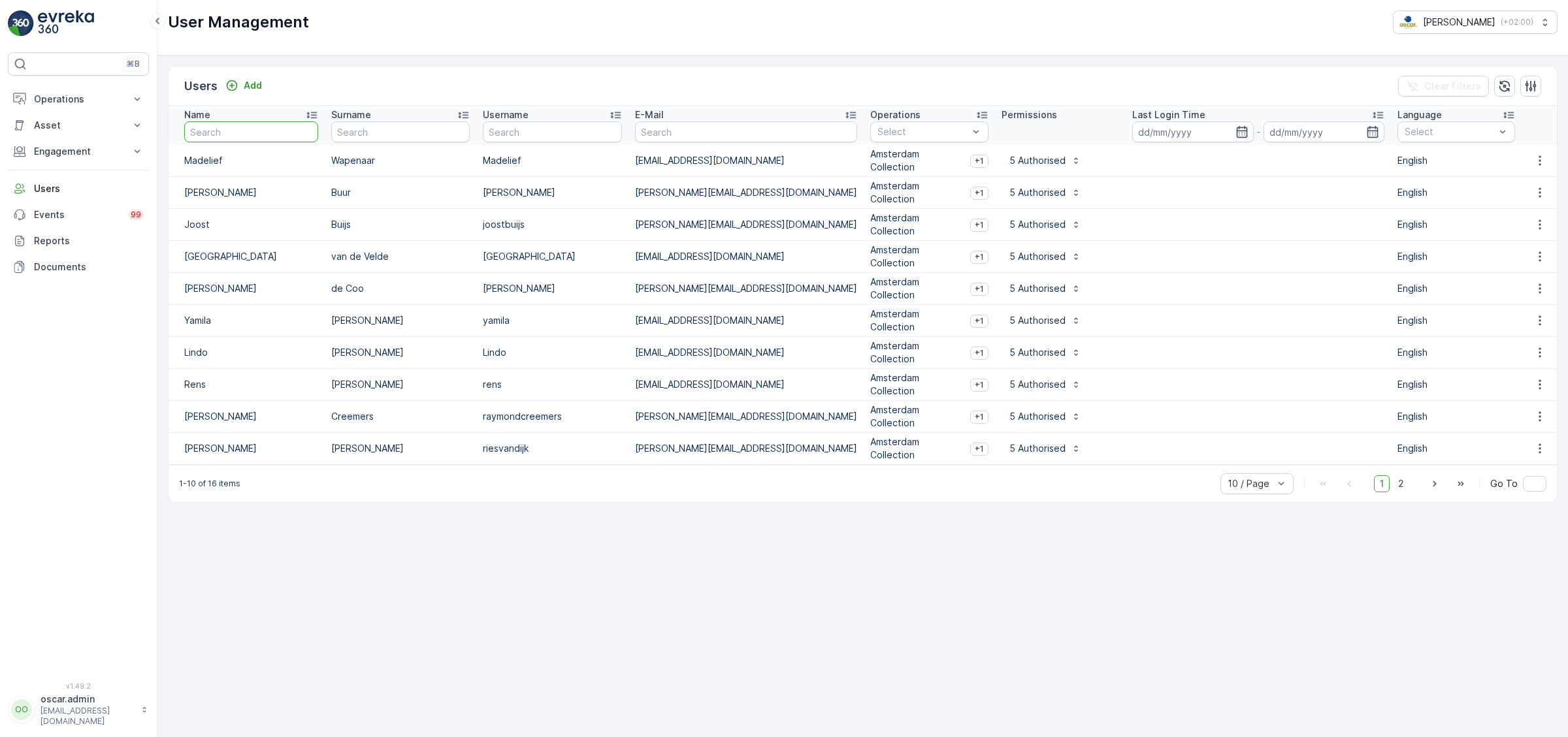
click at [226, 133] on input "text" at bounding box center [251, 131] width 134 height 21
type input "[PERSON_NAME]"
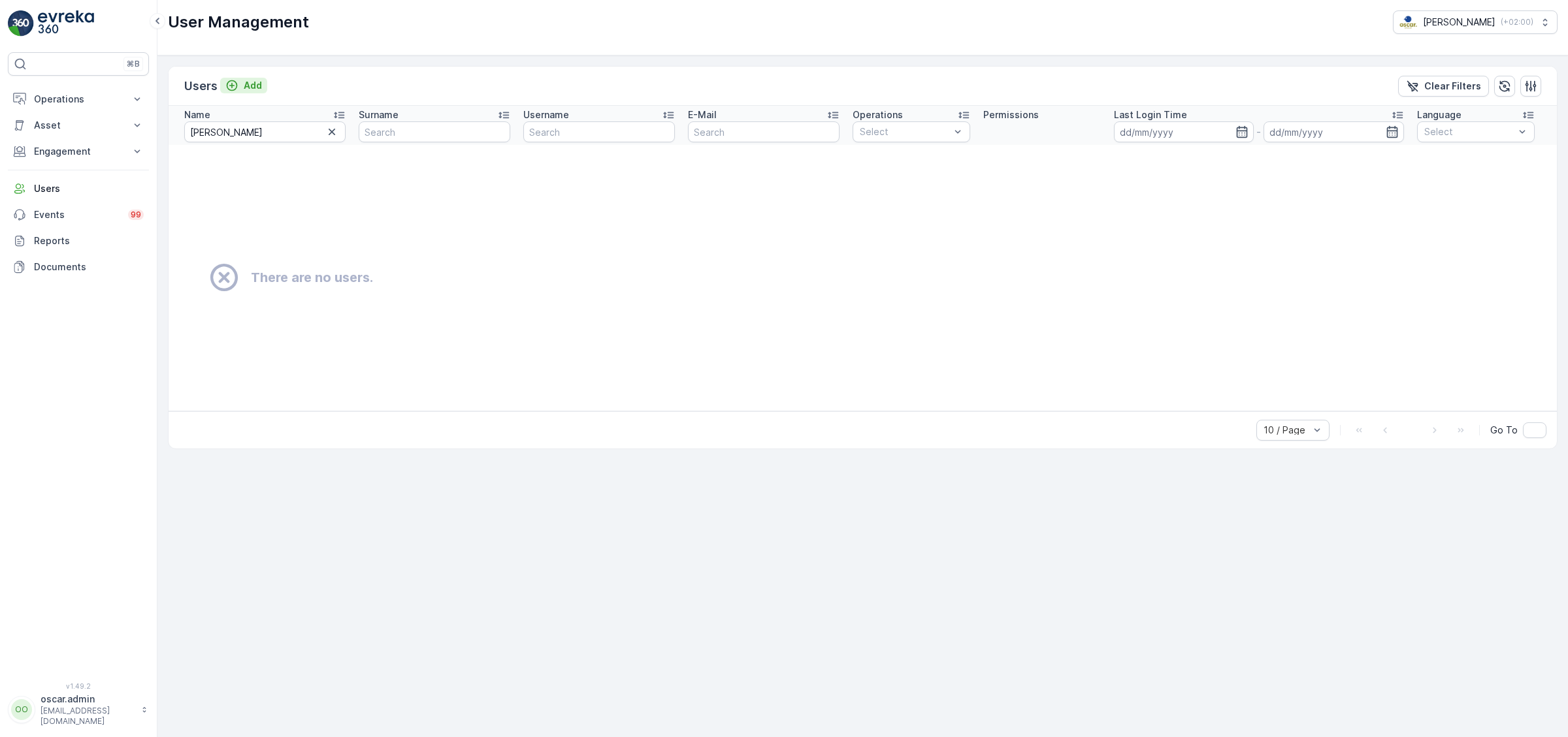
click at [244, 90] on p "Add" at bounding box center [253, 85] width 19 height 13
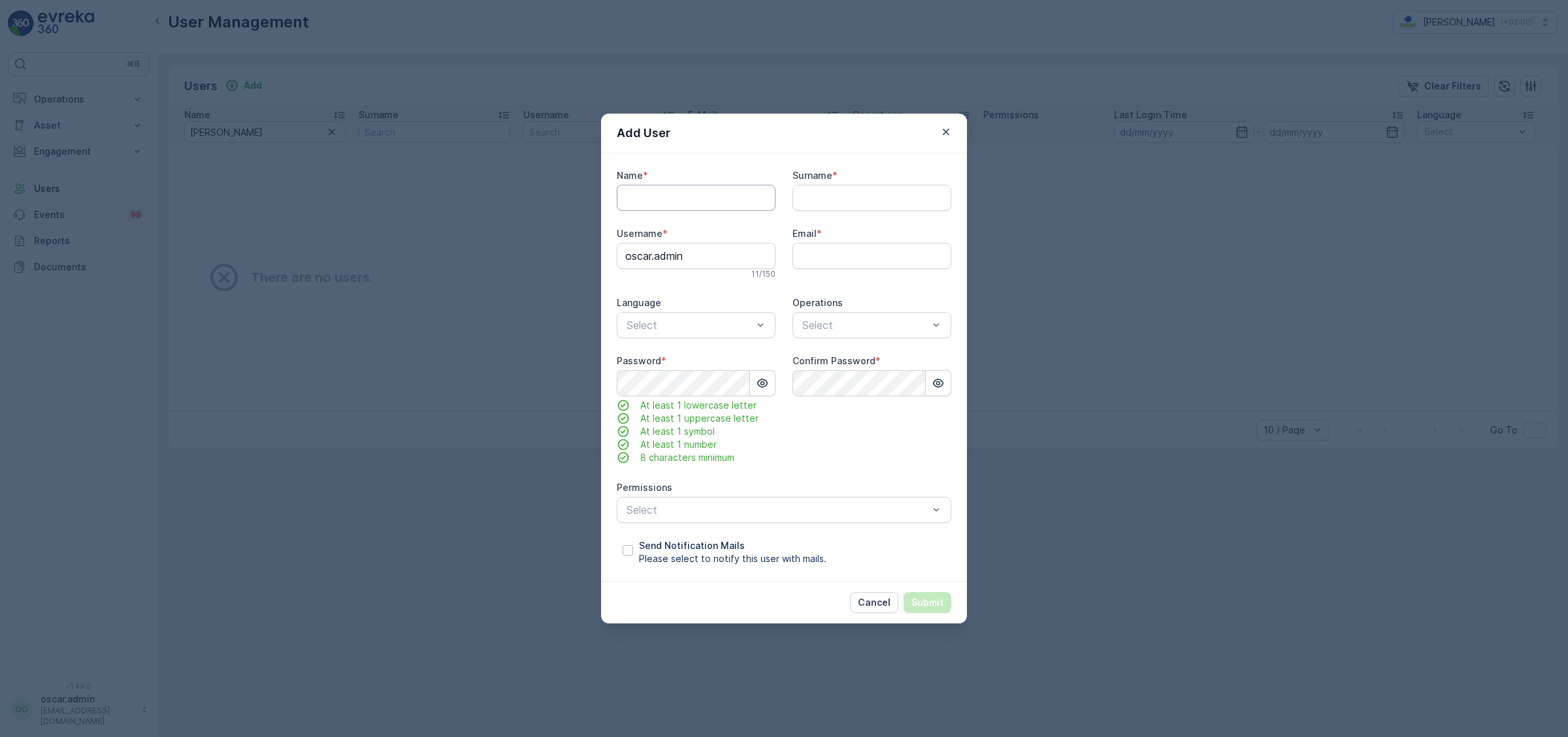
click at [665, 198] on input "Name" at bounding box center [696, 198] width 159 height 26
type input "[PERSON_NAME]"
type input "de Ridder"
click at [735, 260] on input "oscar.admin" at bounding box center [696, 255] width 159 height 26
type input "o"
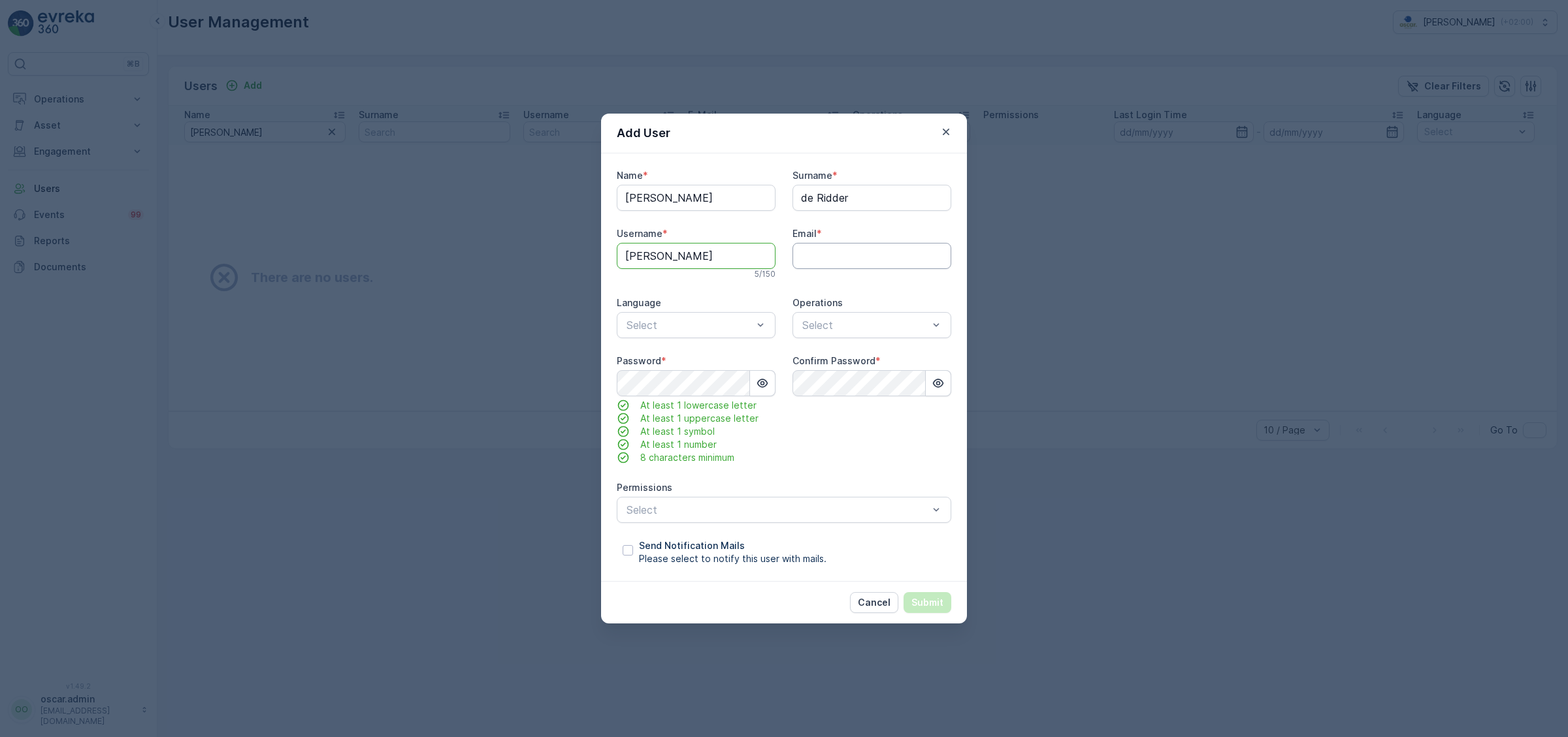
type input "[PERSON_NAME]"
click at [886, 253] on input "Email" at bounding box center [872, 255] width 159 height 26
type input "[PERSON_NAME][EMAIL_ADDRESS][DOMAIN_NAME]"
click at [641, 406] on div "EN" at bounding box center [696, 401] width 143 height 12
click at [872, 364] on div "Amsterdam Collection" at bounding box center [872, 357] width 159 height 23
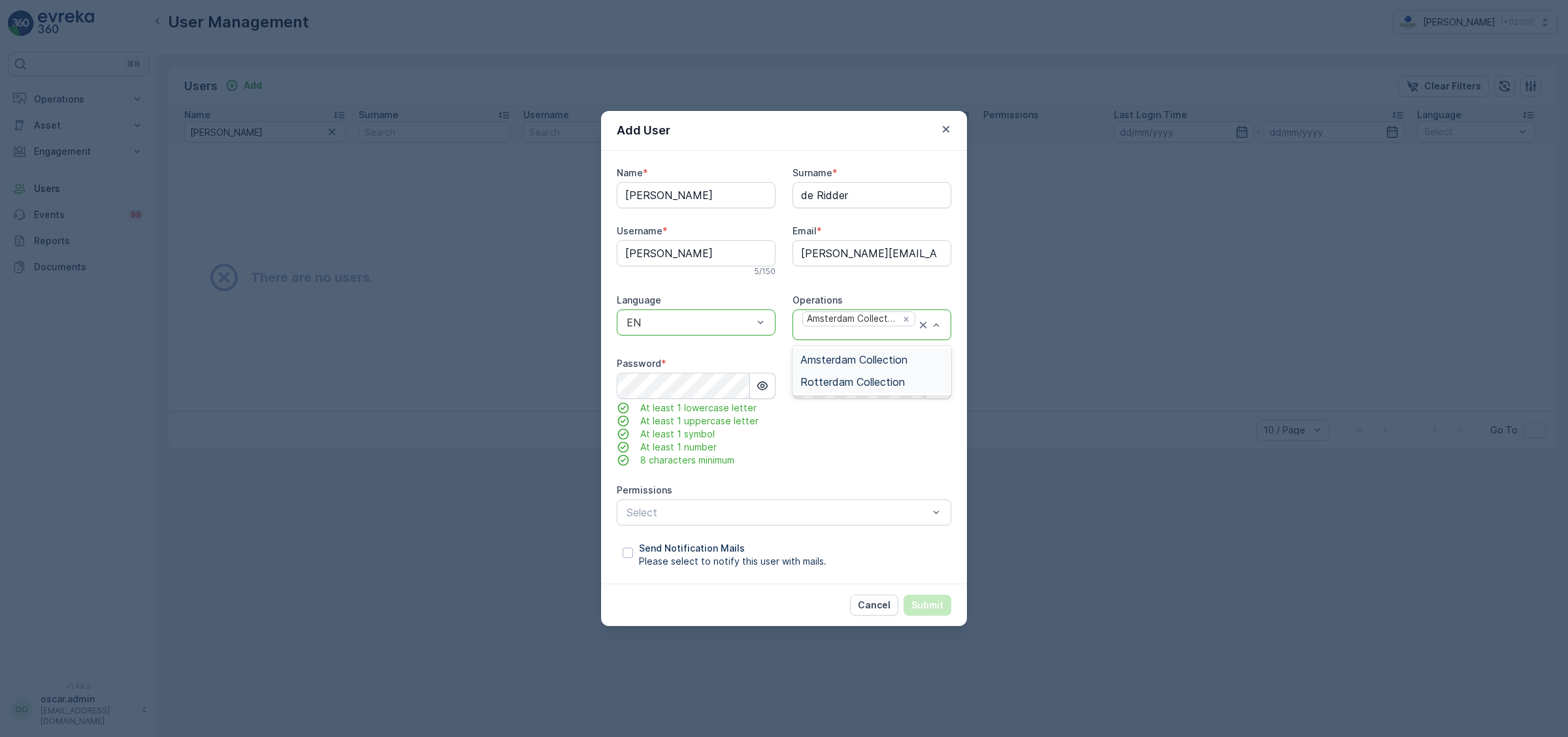
click at [900, 382] on span "Rotterdam Collection" at bounding box center [852, 382] width 105 height 12
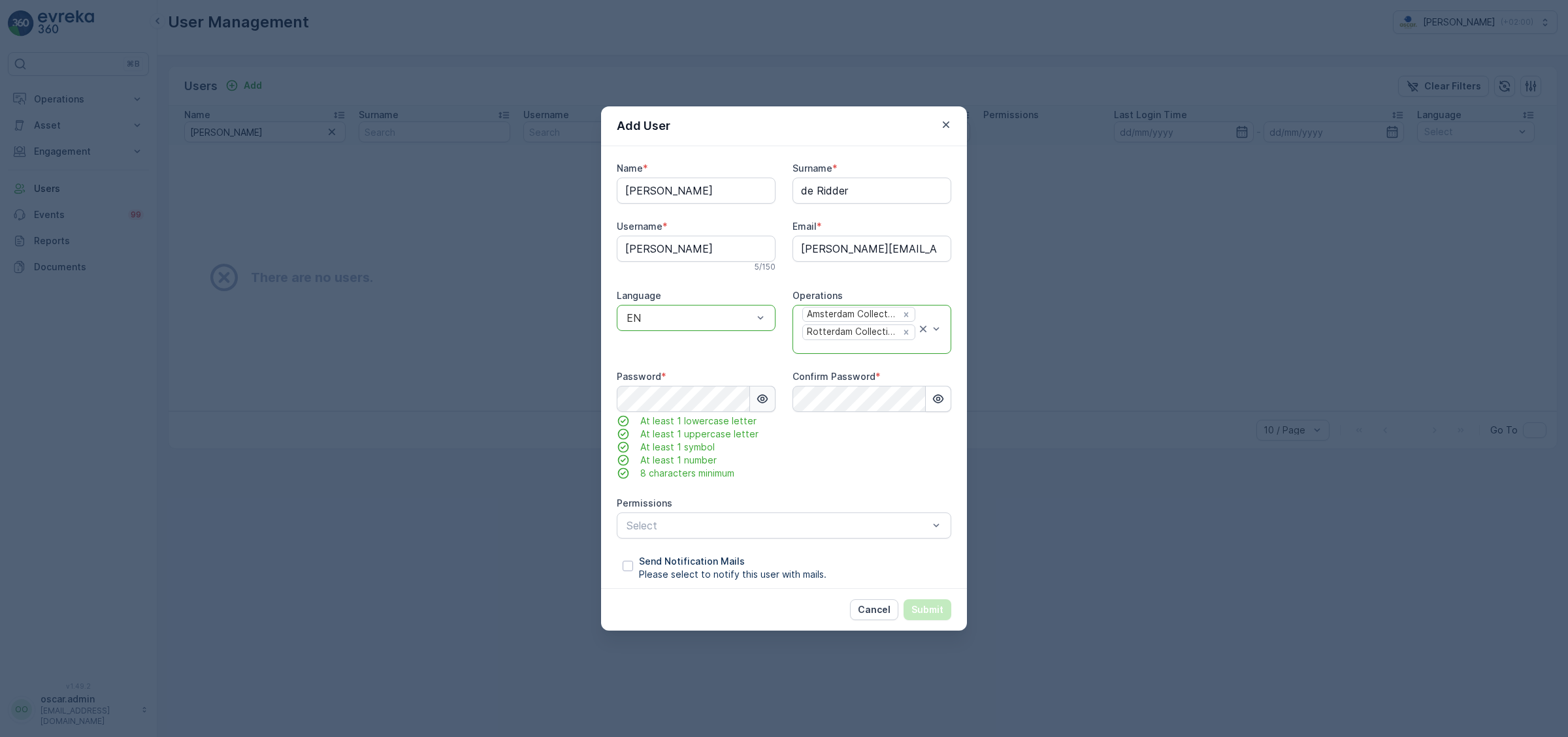
click at [771, 403] on button "button" at bounding box center [763, 398] width 25 height 26
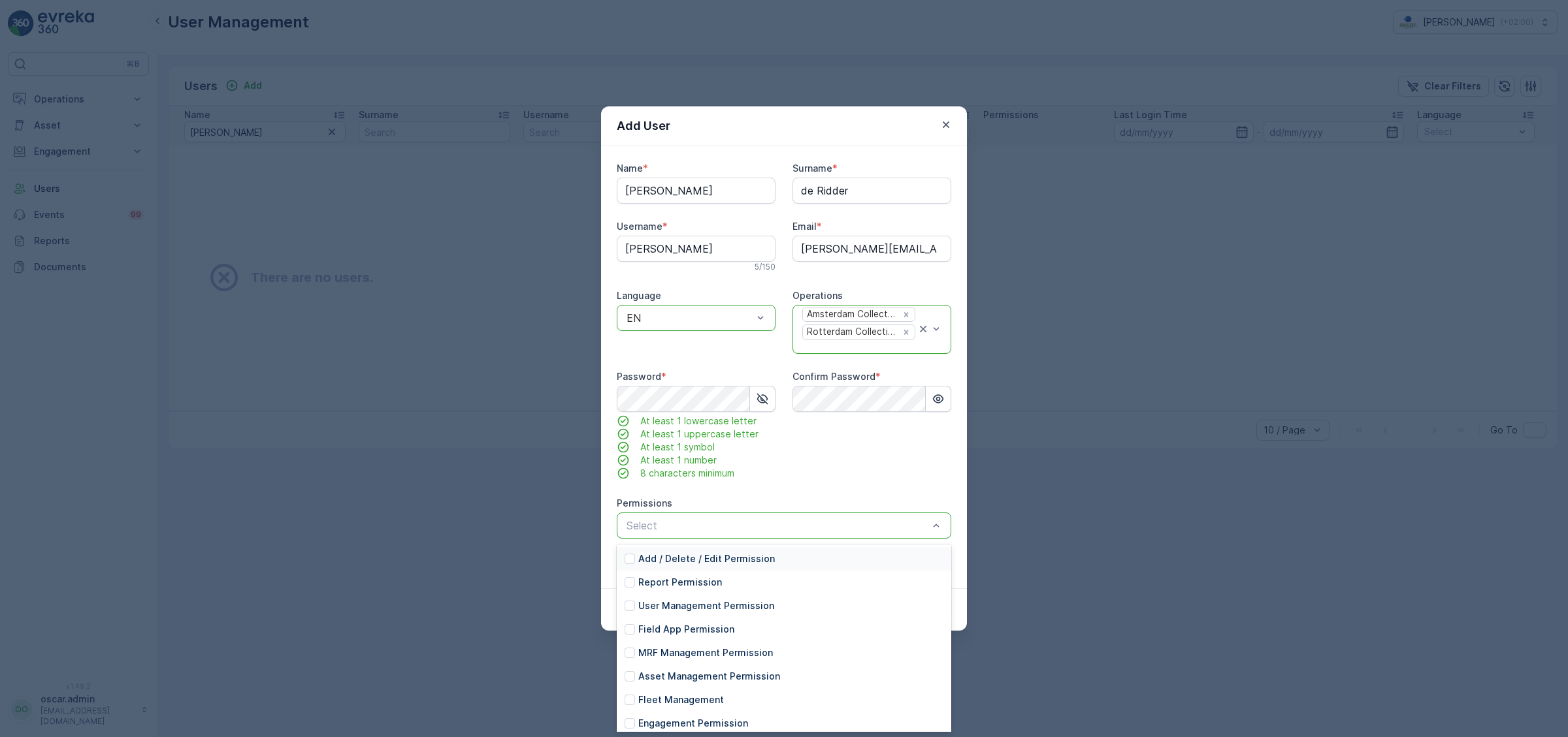
click at [681, 563] on p "Add / Delete / Edit Permission" at bounding box center [706, 558] width 136 height 13
click at [682, 578] on p "Report Permission" at bounding box center [680, 581] width 83 height 13
click at [726, 565] on p "Add / Delete / Edit Permission" at bounding box center [706, 558] width 136 height 13
click at [674, 649] on p "Task Transition/Edit Permission" at bounding box center [710, 646] width 143 height 13
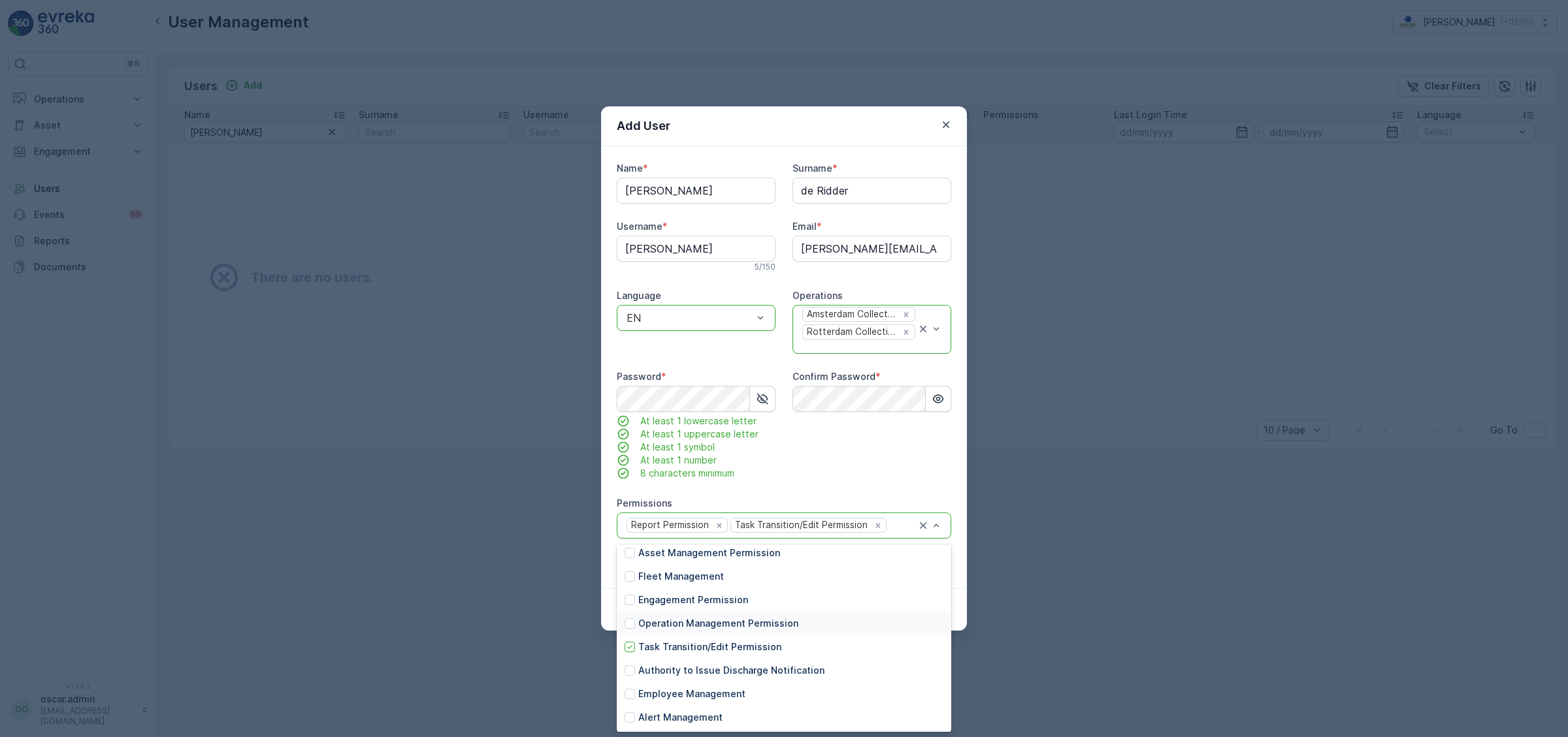
click at [664, 619] on p "Operation Management Permission" at bounding box center [718, 622] width 160 height 13
click at [662, 606] on p "Engagement Permission" at bounding box center [693, 599] width 110 height 13
click at [623, 549] on div "Asset Management Permission" at bounding box center [784, 553] width 335 height 23
click at [892, 459] on div "Confirm Password *" at bounding box center [872, 425] width 159 height 110
click at [831, 522] on div "Task Transition/Edit Permission" at bounding box center [799, 526] width 138 height 14
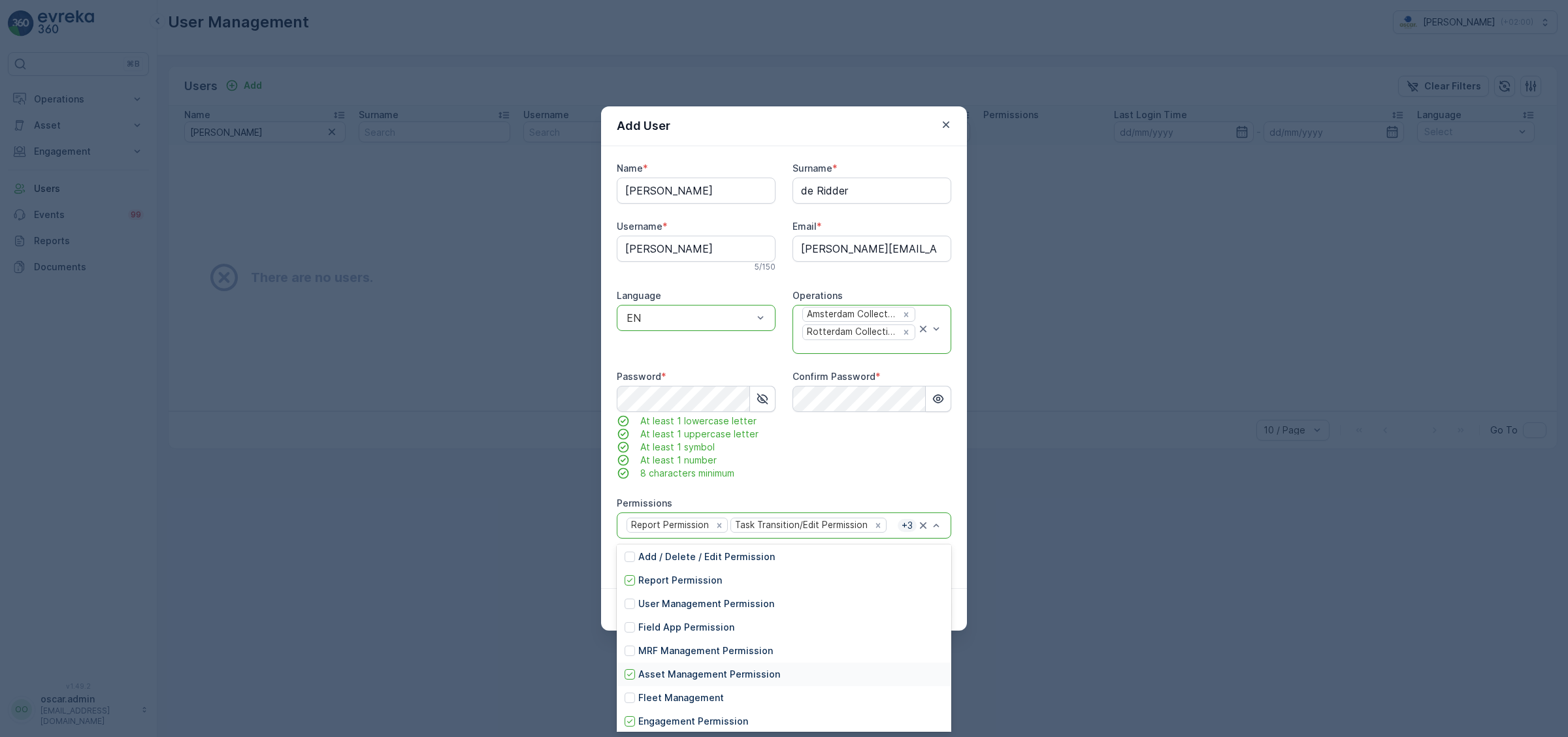
scroll to position [0, 0]
click at [729, 558] on p "Add / Delete / Edit Permission" at bounding box center [706, 558] width 136 height 13
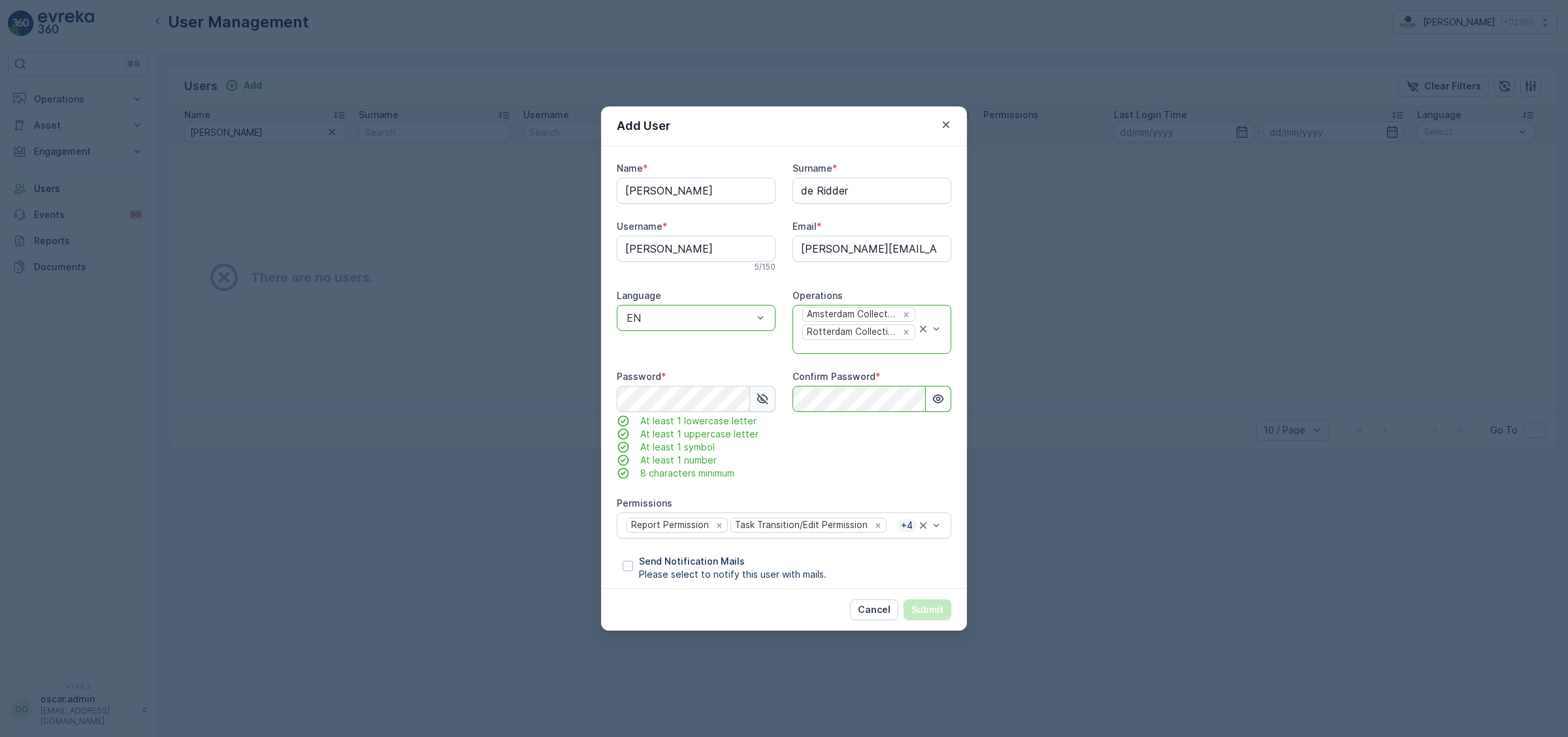
scroll to position [0, 32]
click at [624, 566] on div at bounding box center [628, 566] width 11 height 11
click at [617, 555] on input "Send Notification Mails Please select to notify this user with mails." at bounding box center [617, 555] width 0 height 0
click at [927, 606] on p "Submit" at bounding box center [927, 609] width 32 height 13
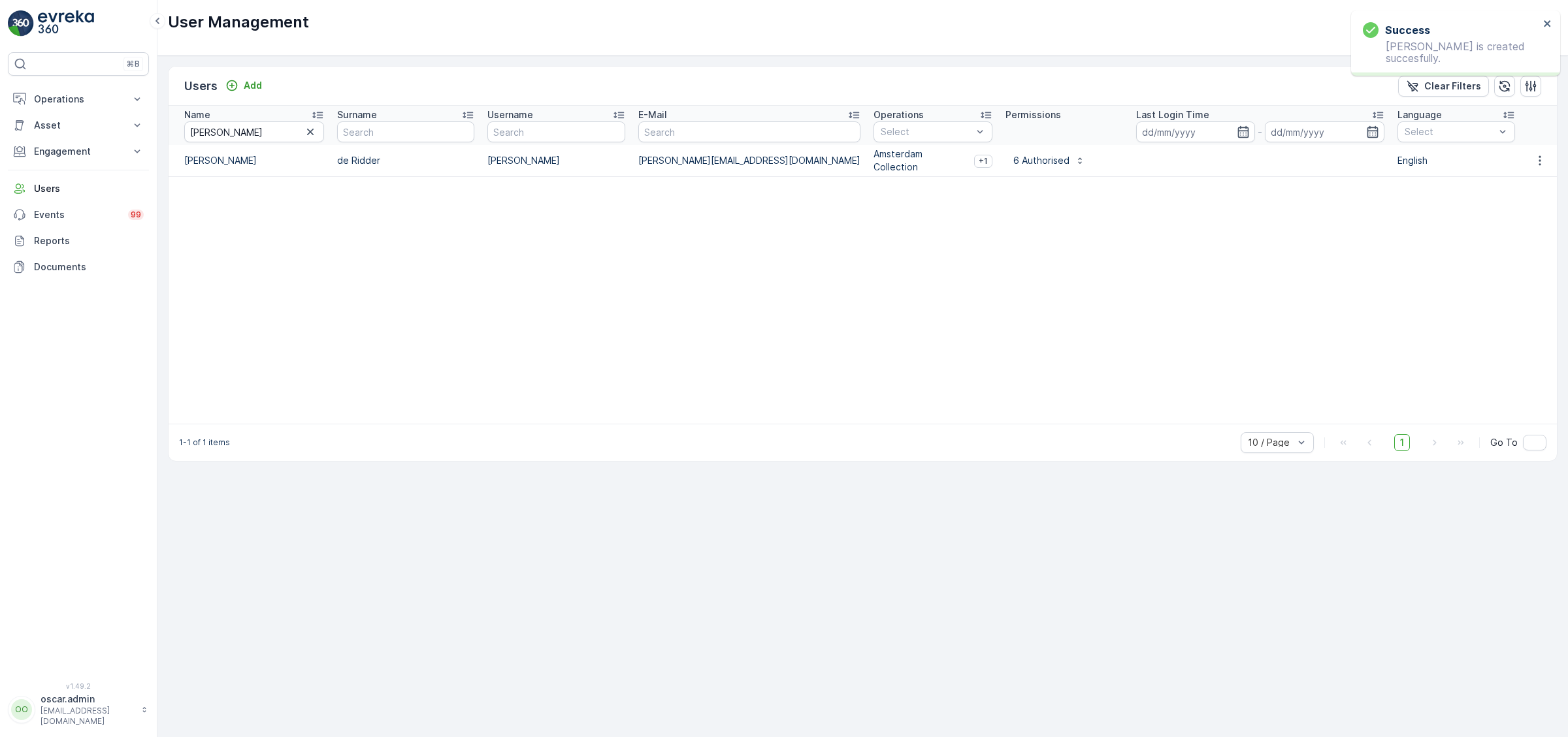
click at [201, 157] on td "[PERSON_NAME]" at bounding box center [249, 161] width 162 height 32
click at [1544, 166] on icon "button" at bounding box center [1540, 160] width 13 height 13
click at [1534, 177] on span "Edit User" at bounding box center [1541, 179] width 40 height 13
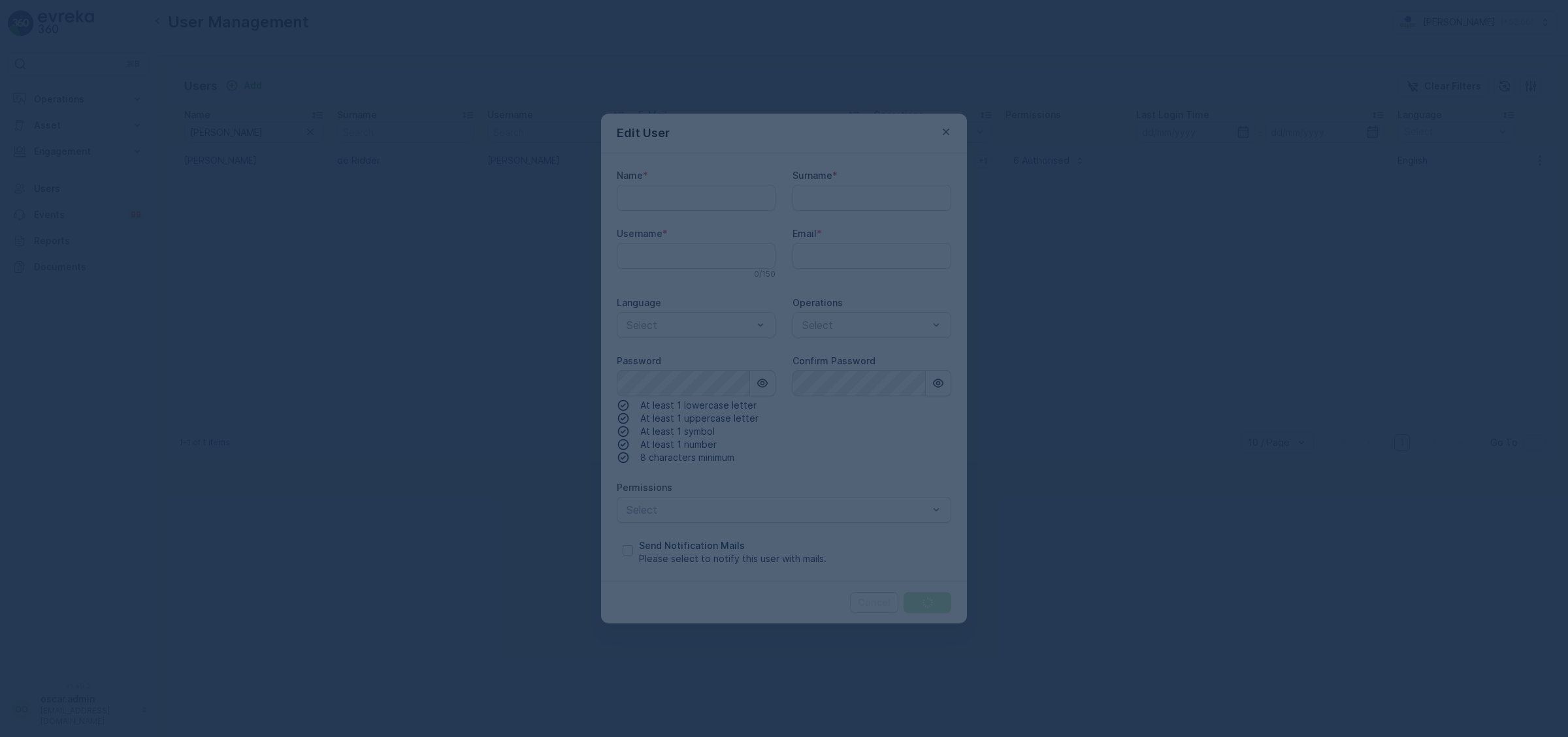
type input "oscar.admin"
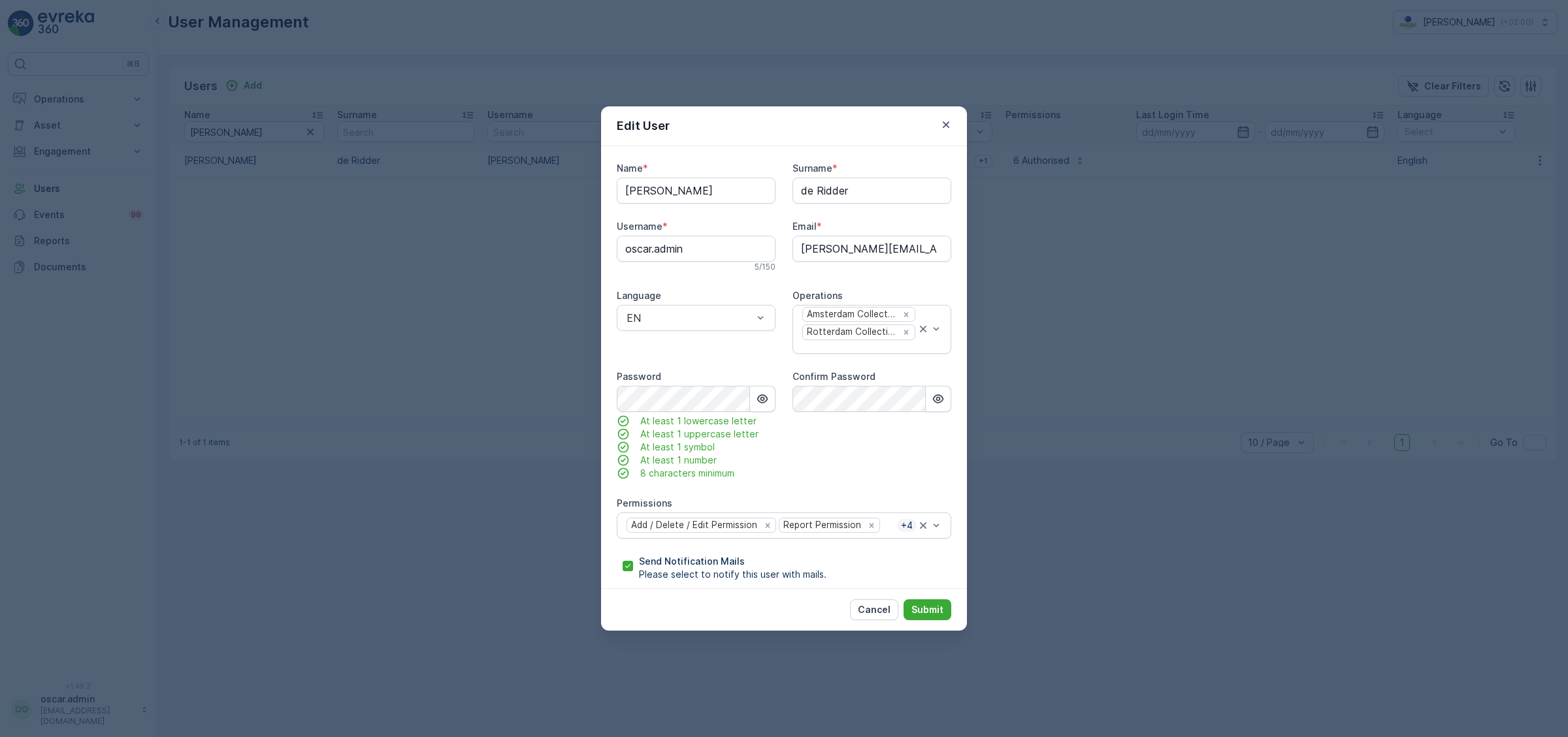
type input "[PERSON_NAME]"
type input "de Ridder"
type input "[PERSON_NAME]"
type input "[PERSON_NAME][EMAIL_ADDRESS][DOMAIN_NAME]"
click at [763, 398] on icon "button" at bounding box center [762, 398] width 11 height 9
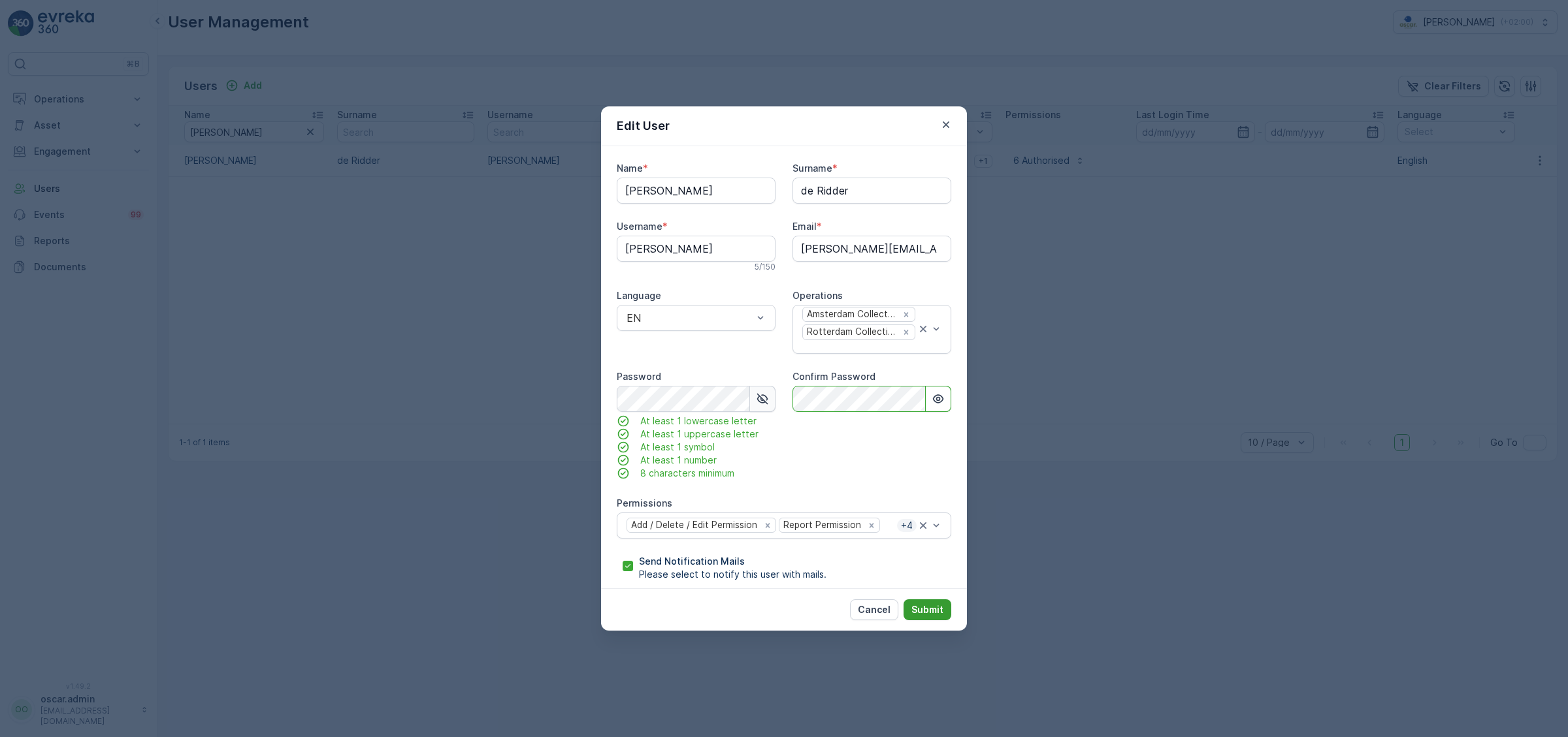
click at [935, 605] on p "Submit" at bounding box center [927, 609] width 32 height 13
